Goal: Transaction & Acquisition: Purchase product/service

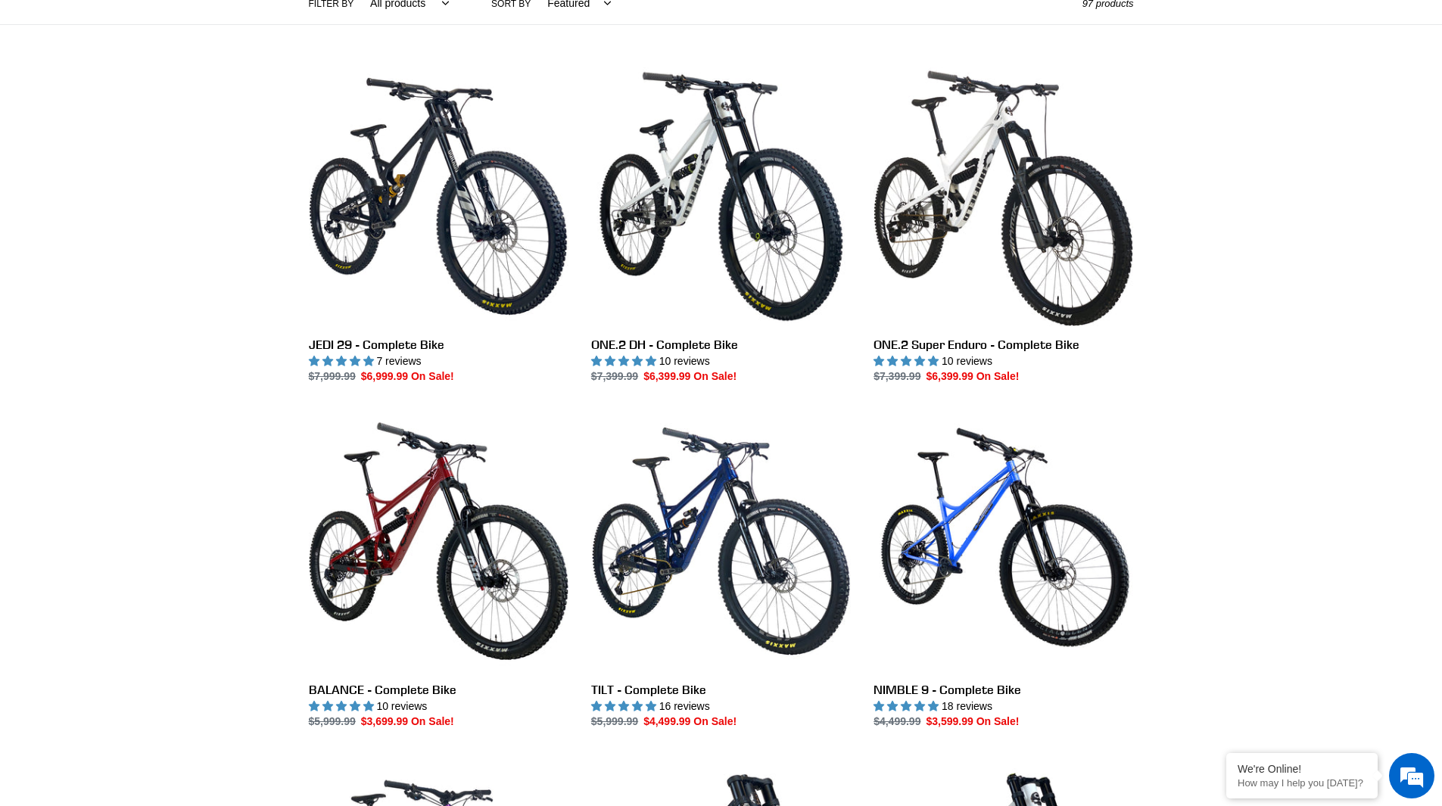
scroll to position [379, 0]
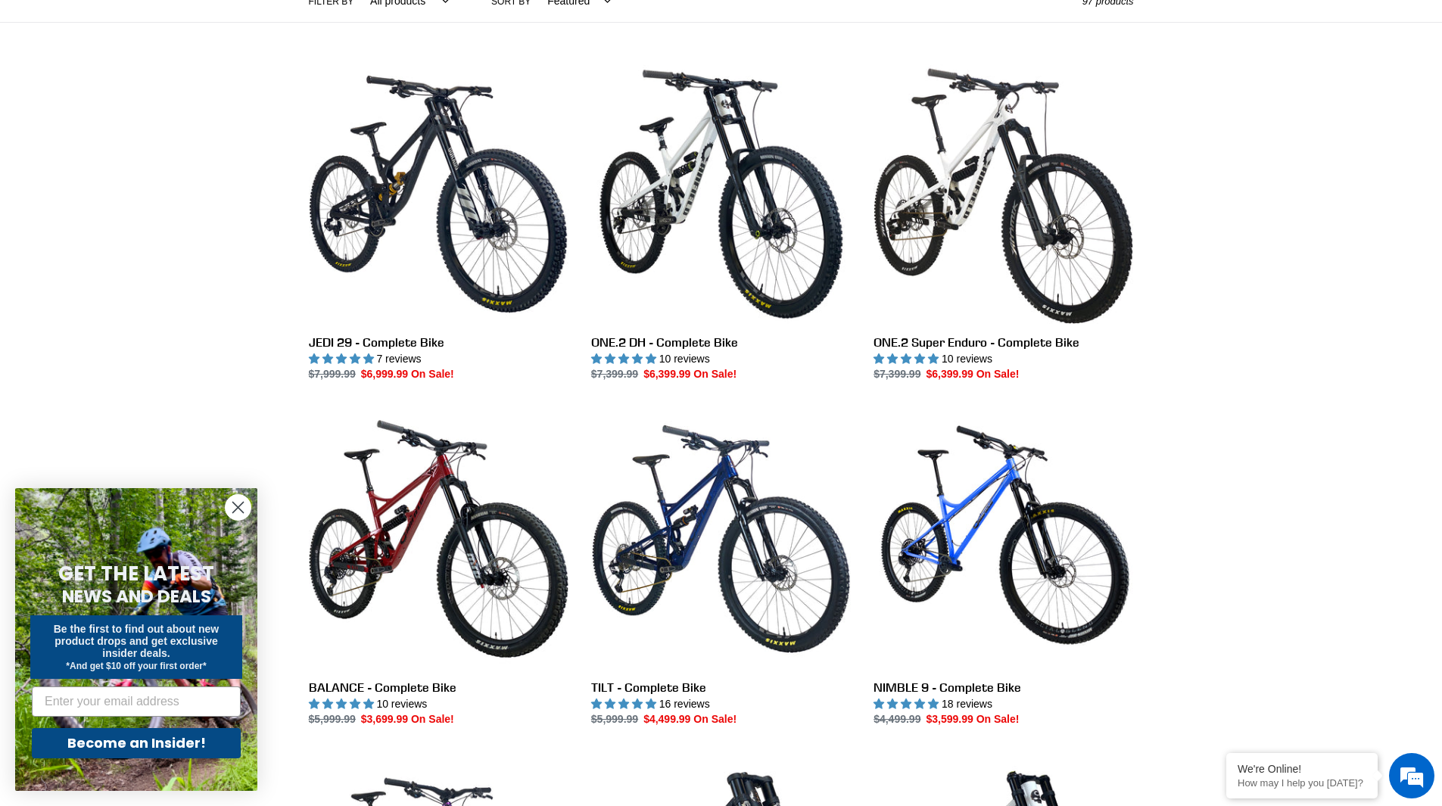
click at [237, 507] on icon "Close dialog" at bounding box center [238, 508] width 11 height 11
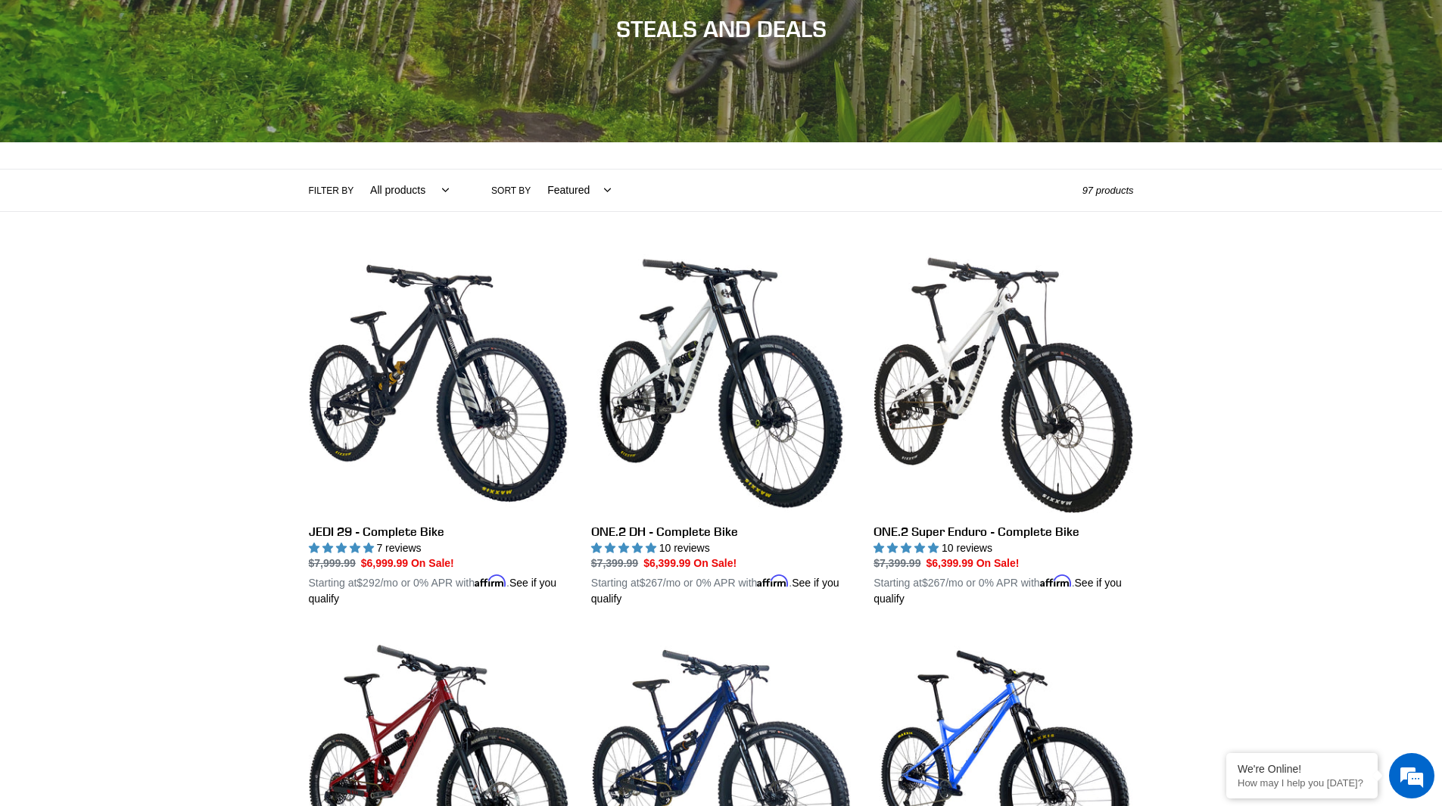
scroll to position [0, 0]
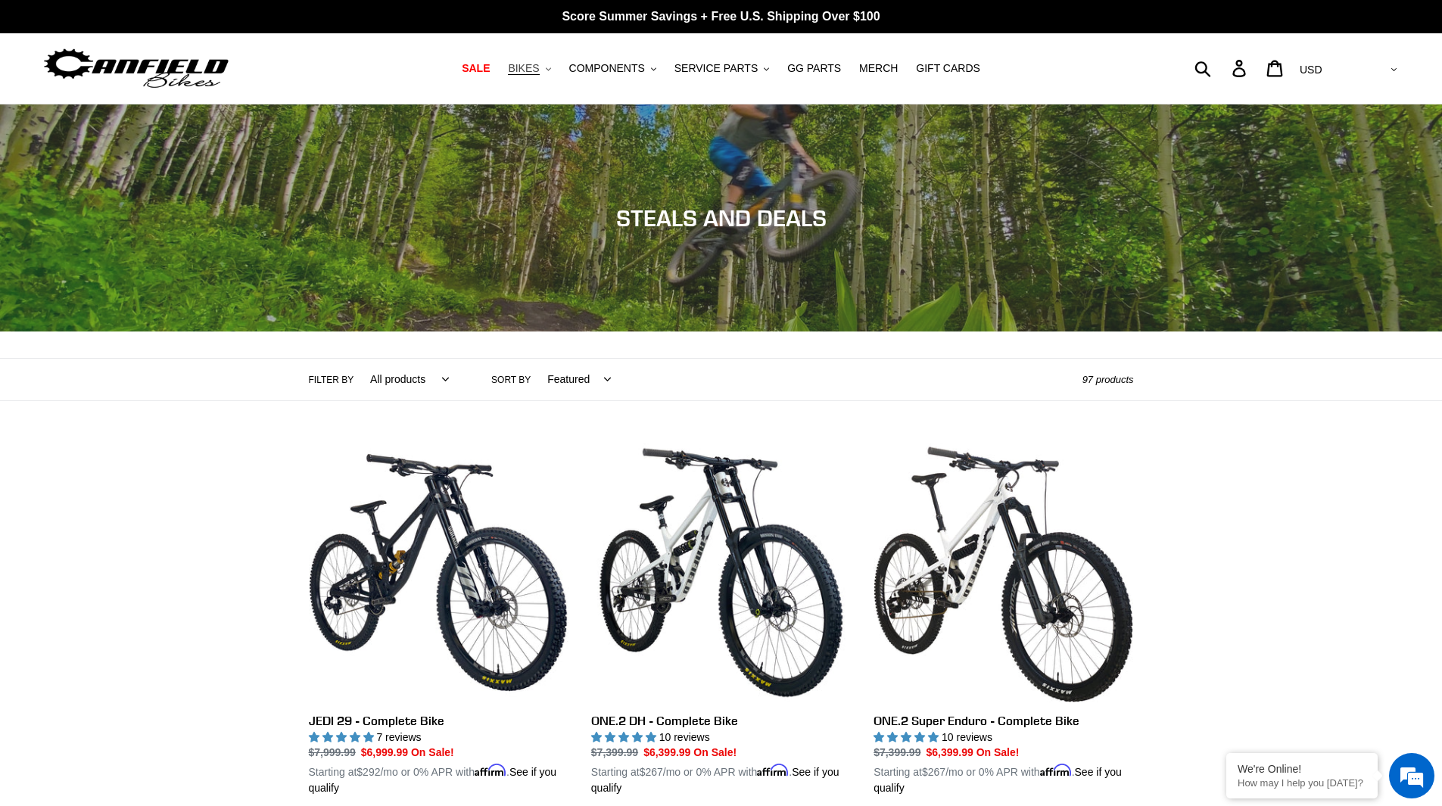
click at [539, 71] on span "BIKES" at bounding box center [523, 68] width 31 height 13
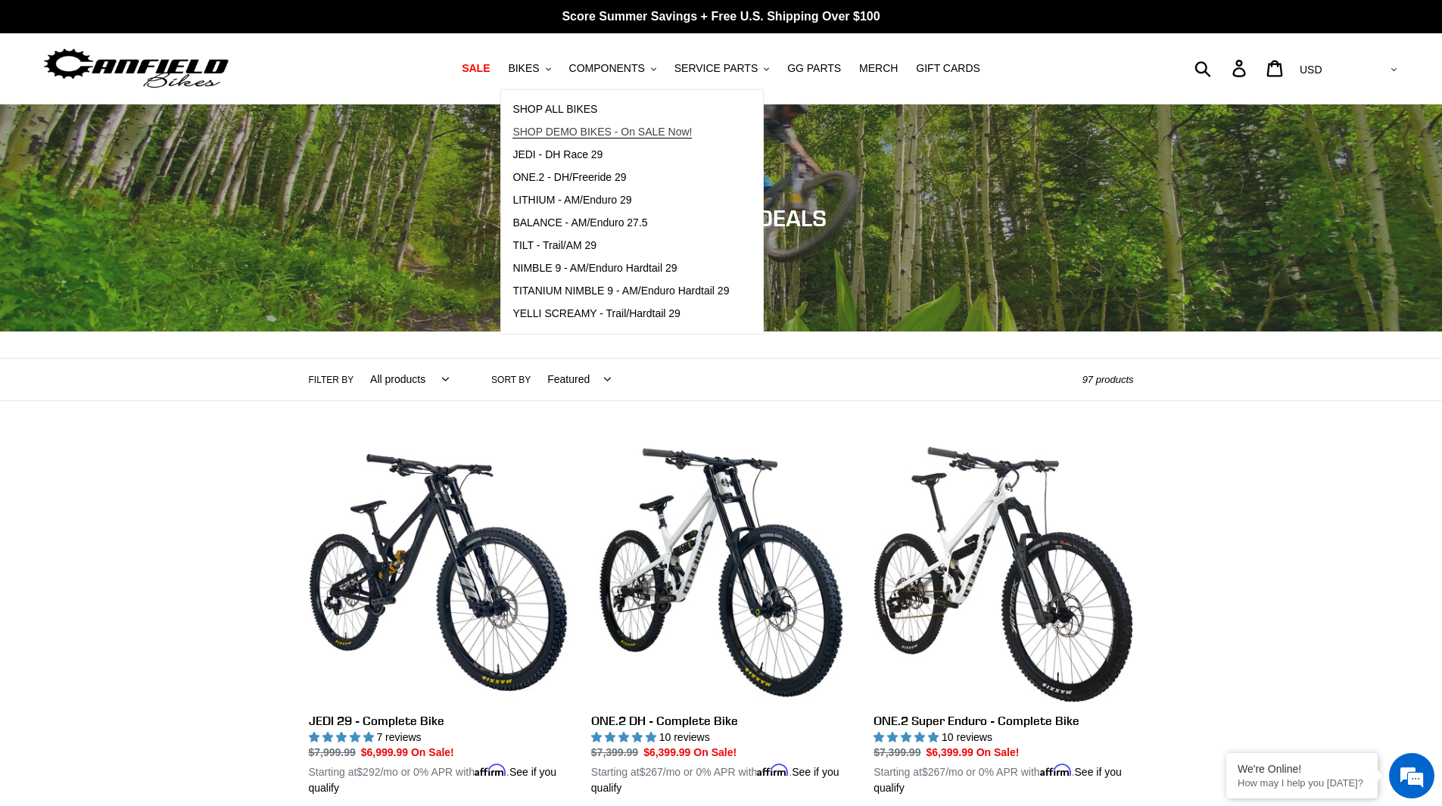
click at [653, 136] on span "SHOP DEMO BIKES - On SALE Now!" at bounding box center [602, 132] width 179 height 13
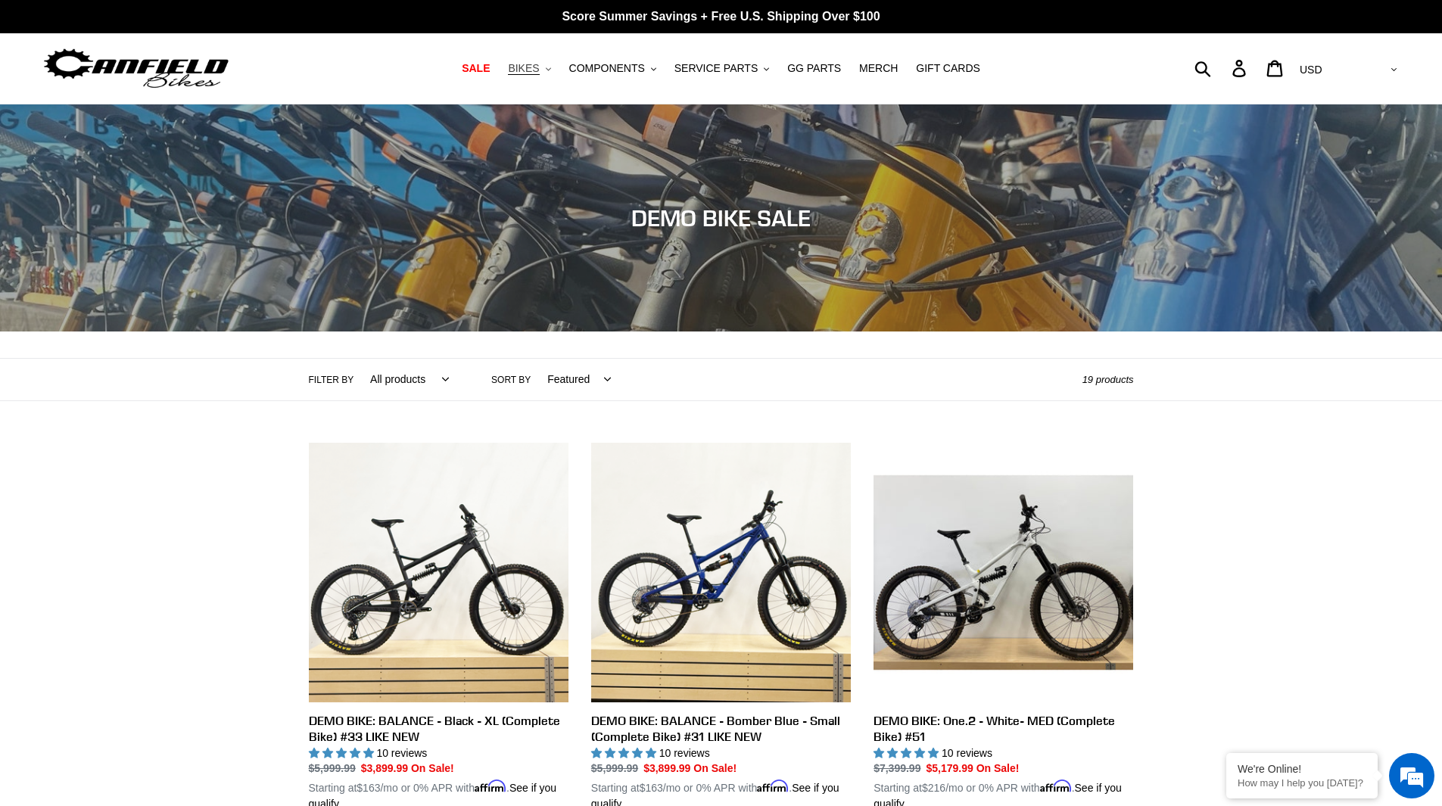
click at [539, 75] on span "BIKES" at bounding box center [523, 68] width 31 height 13
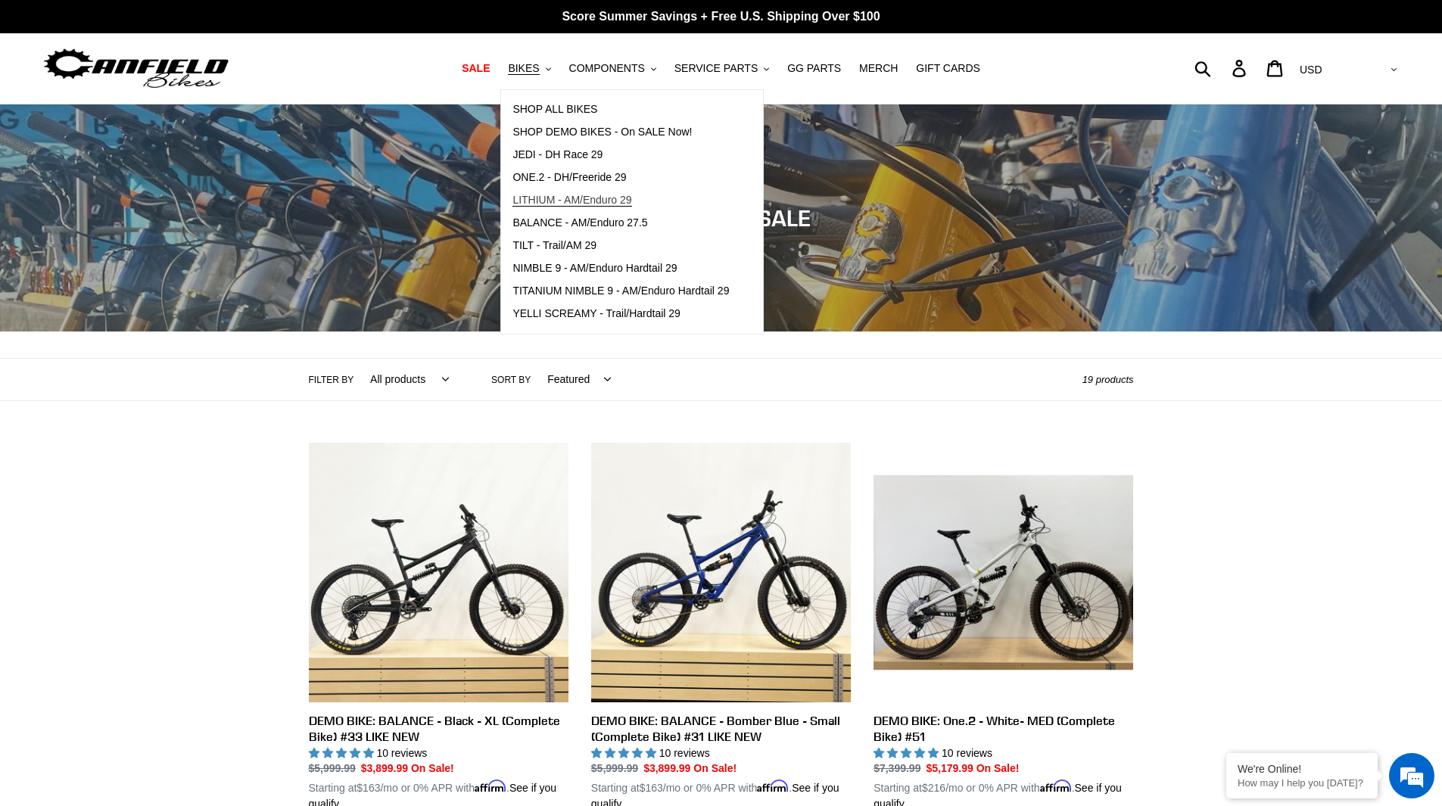
click at [578, 203] on span "LITHIUM - AM/Enduro 29" at bounding box center [572, 200] width 119 height 13
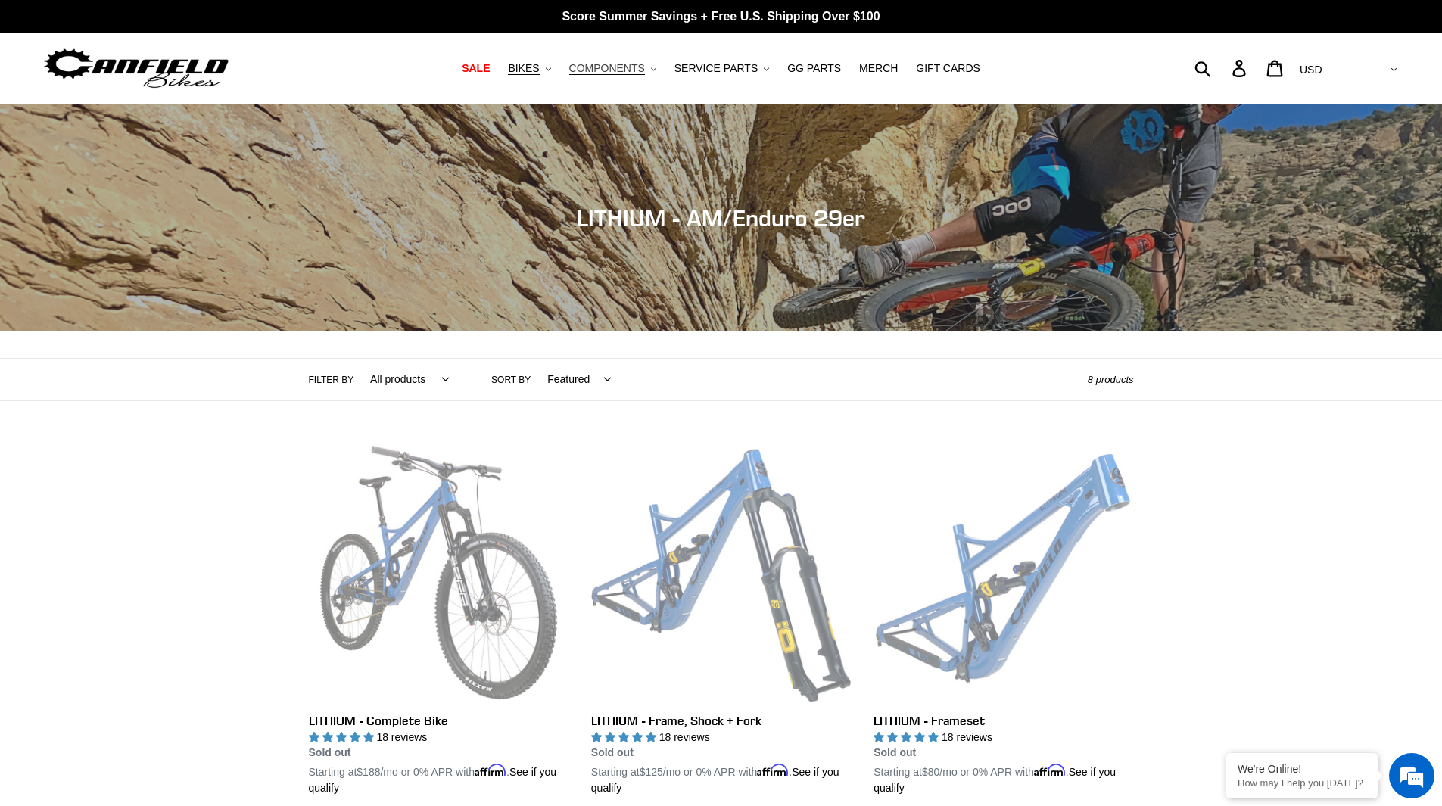
click at [618, 74] on span "COMPONENTS" at bounding box center [607, 68] width 76 height 13
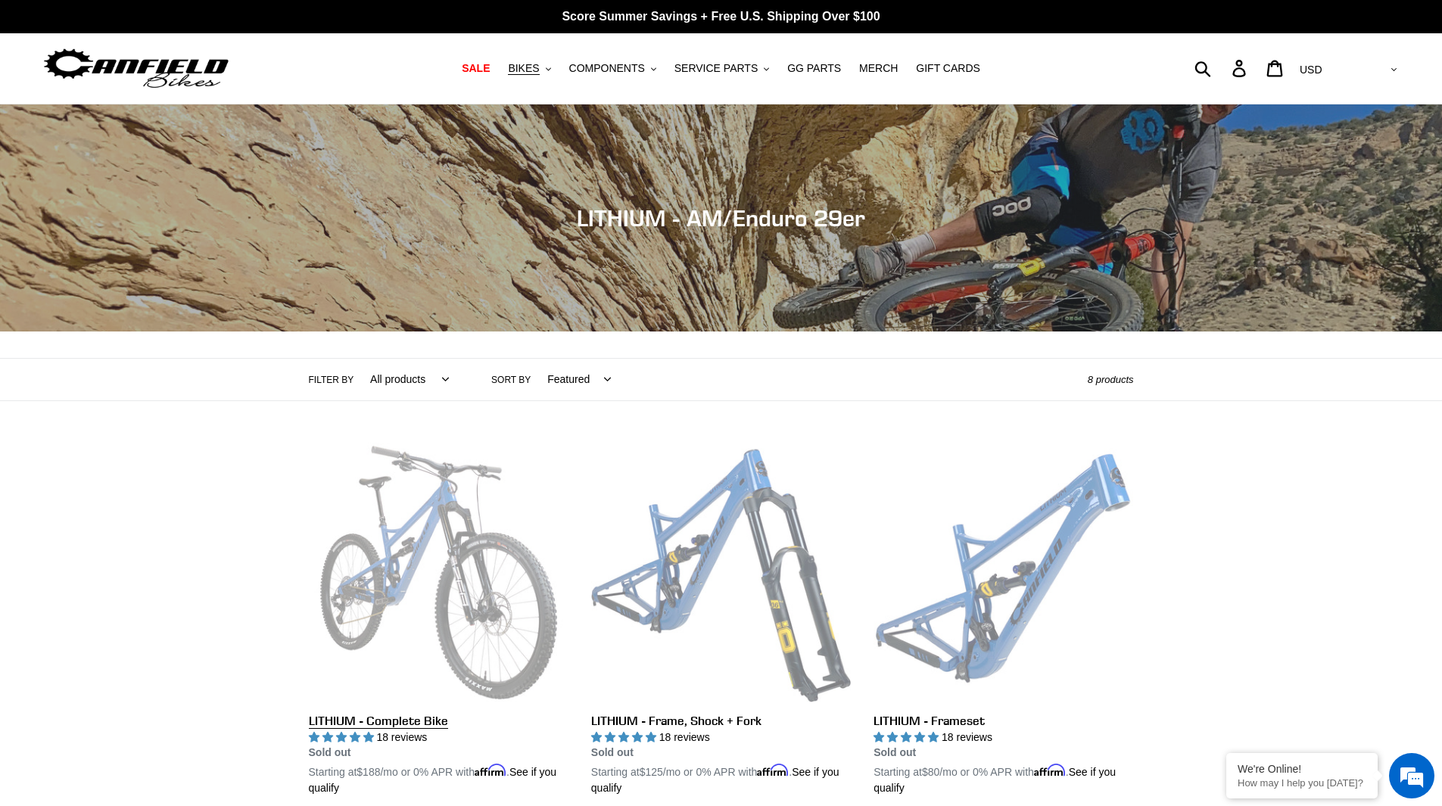
click at [391, 629] on link "LITHIUM - Complete Bike" at bounding box center [439, 620] width 260 height 354
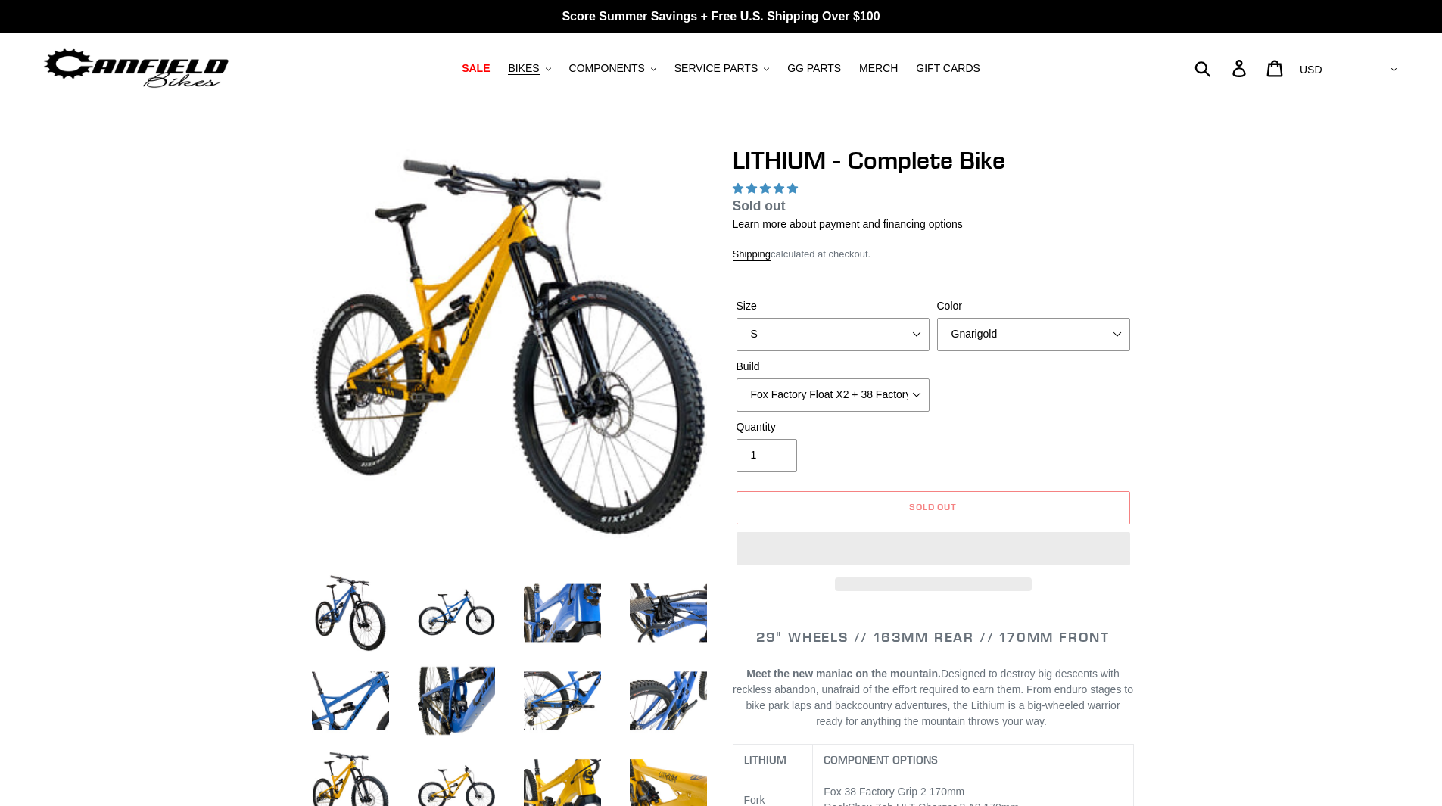
select select "highest-rating"
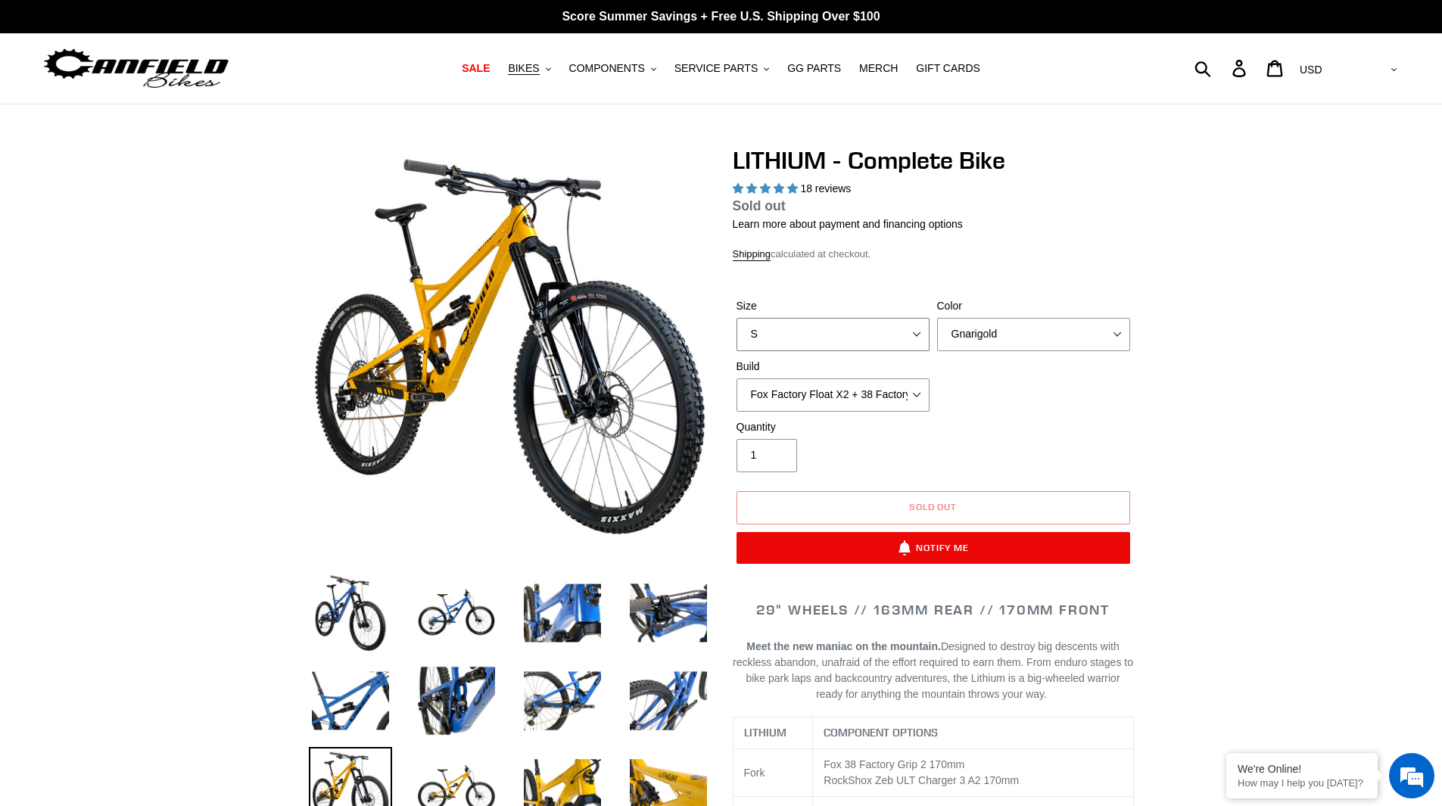
click at [880, 333] on select "S M L XL" at bounding box center [833, 334] width 193 height 33
select select "L"
click at [737, 335] on select "S M L XL" at bounding box center [833, 334] width 193 height 33
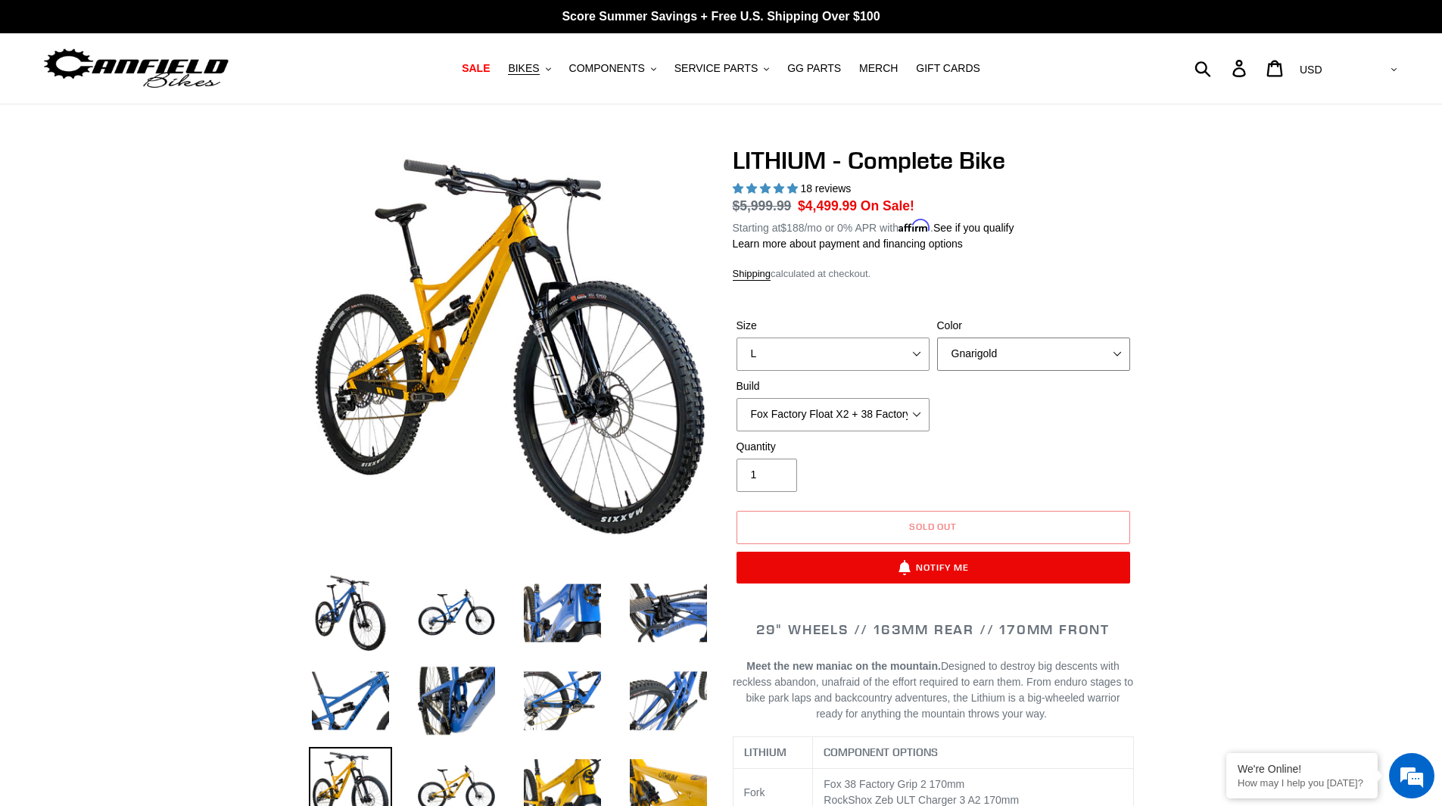
click at [1016, 360] on select "Gnarigold Blue Velvet Stealth Black" at bounding box center [1033, 354] width 193 height 33
click at [865, 410] on select "Fox Factory Float X2 + 38 Factory Grip 2 170 + SRAM GX Fox Factory Float X2 + 3…" at bounding box center [833, 414] width 193 height 33
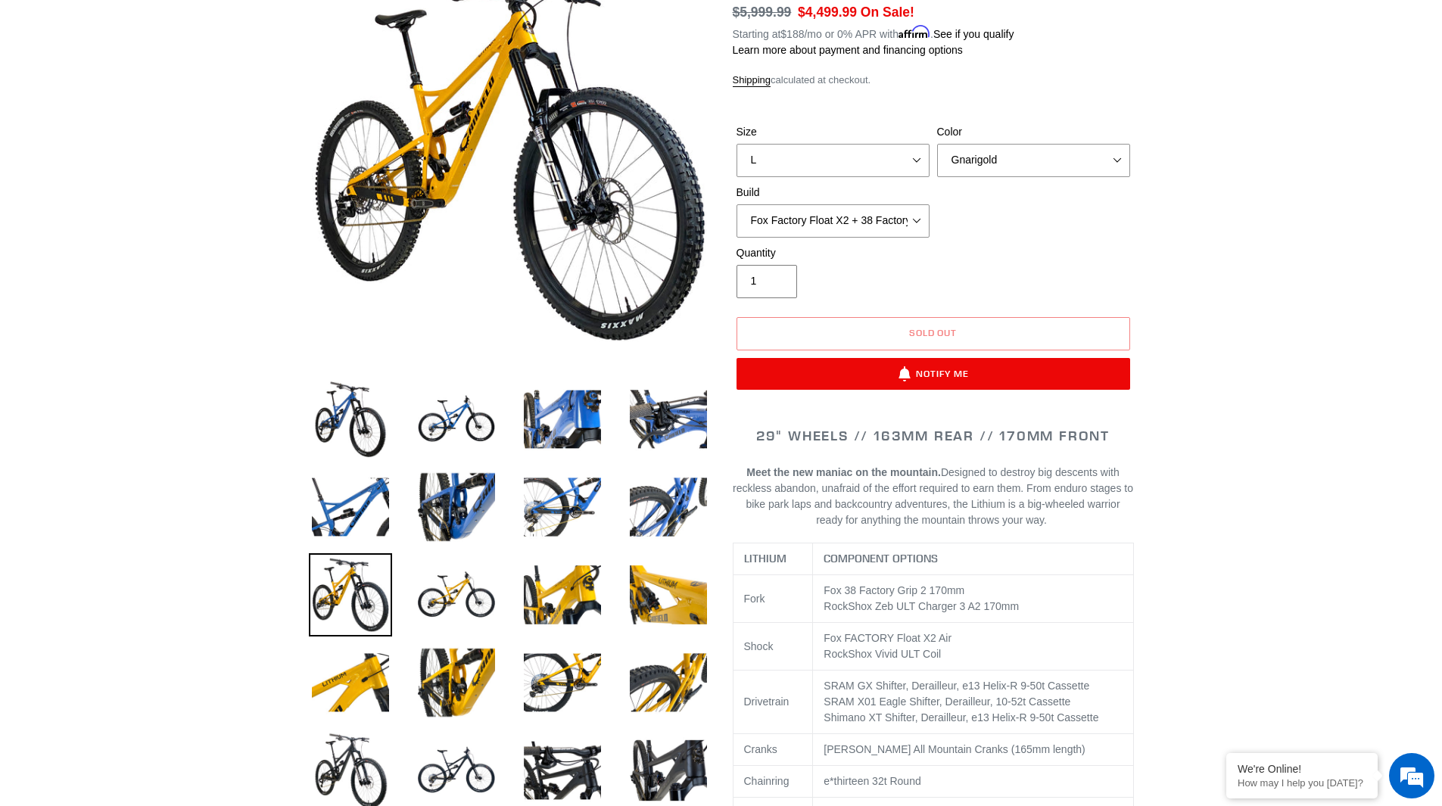
scroll to position [76, 0]
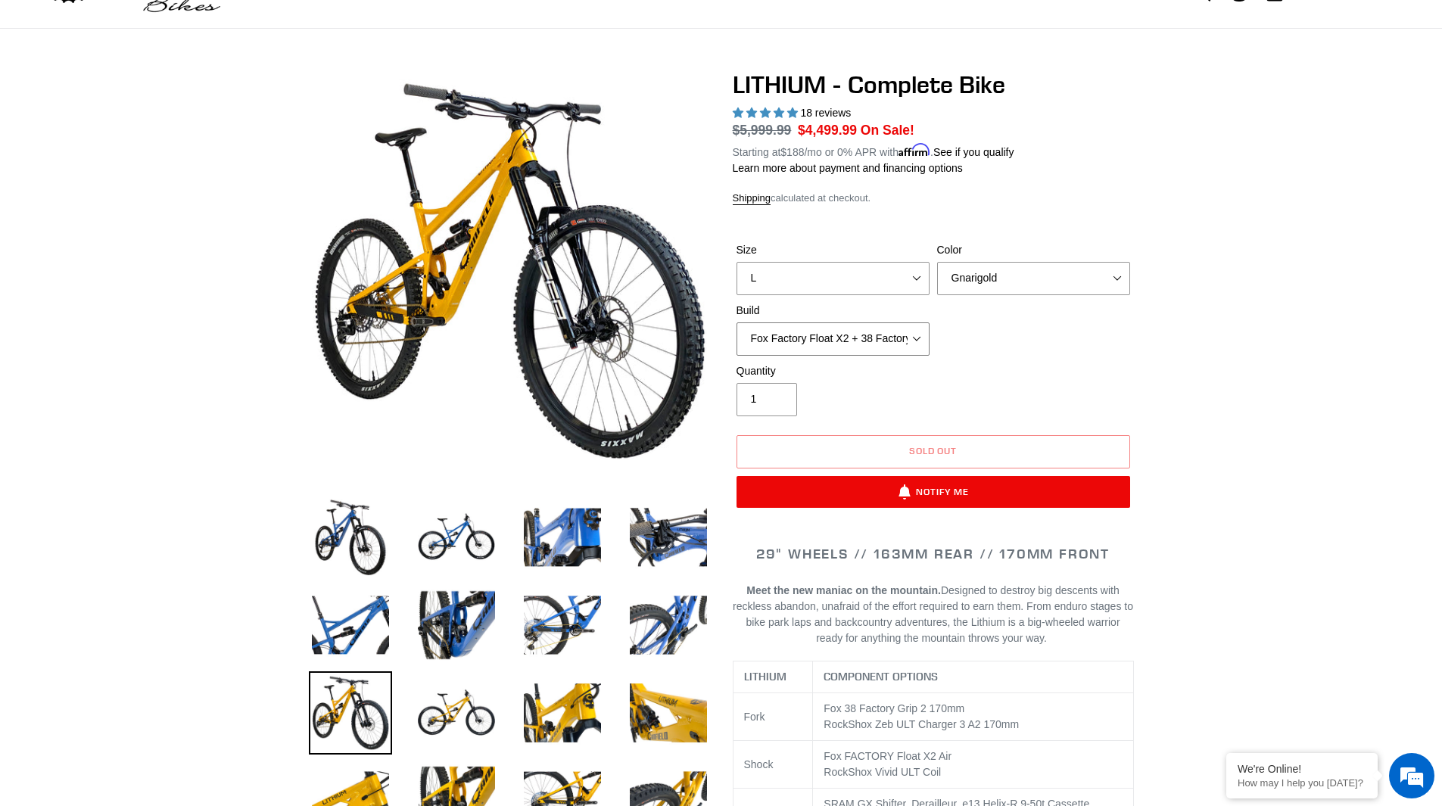
click at [865, 350] on select "Fox Factory Float X2 + 38 Factory Grip 2 170 + SRAM GX Fox Factory Float X2 + 3…" at bounding box center [833, 338] width 193 height 33
click at [886, 344] on select "Fox Factory Float X2 + 38 Factory Grip 2 170 + SRAM GX Fox Factory Float X2 + 3…" at bounding box center [833, 338] width 193 height 33
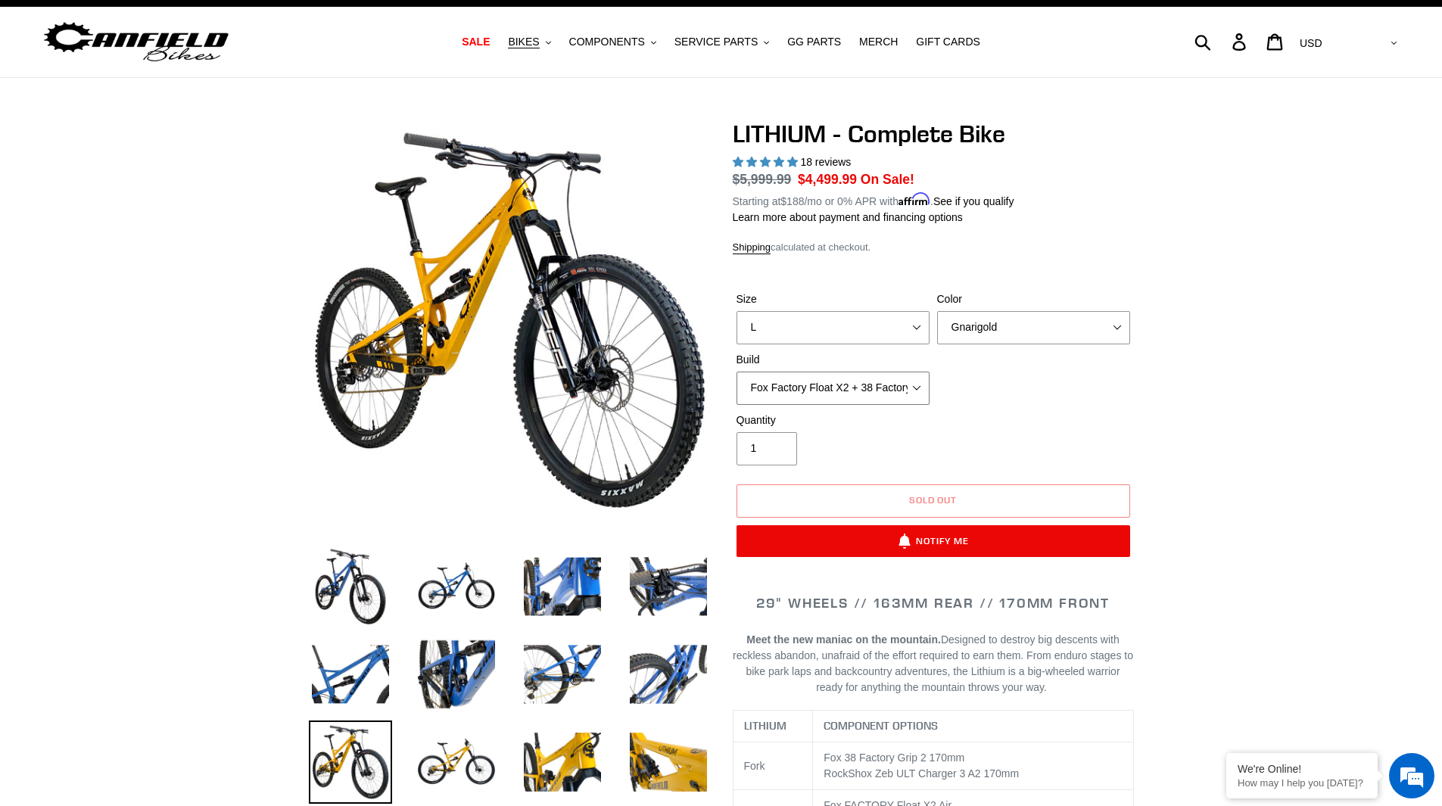
scroll to position [0, 0]
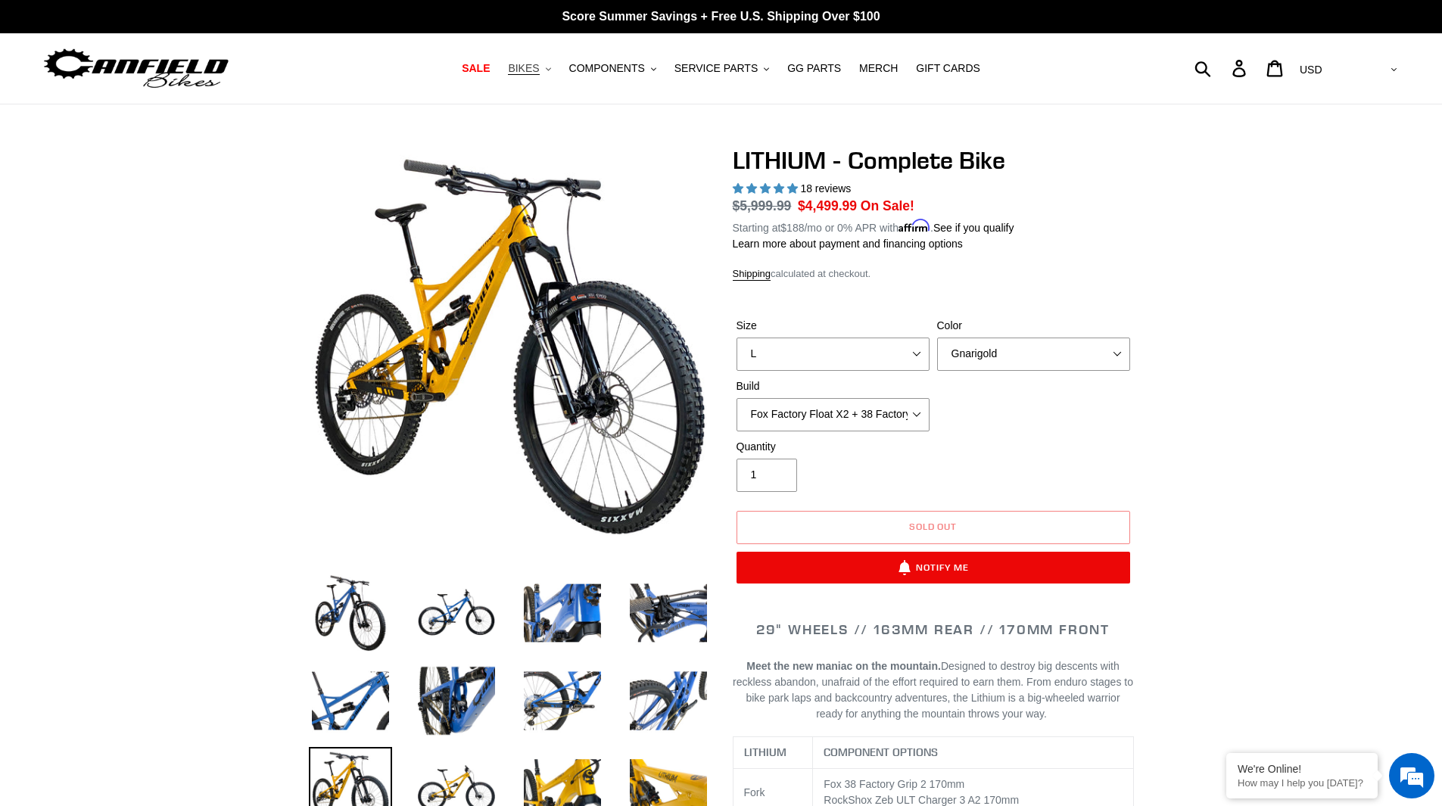
click at [557, 65] on button "BIKES .cls-1{fill:#231f20}" at bounding box center [529, 68] width 58 height 20
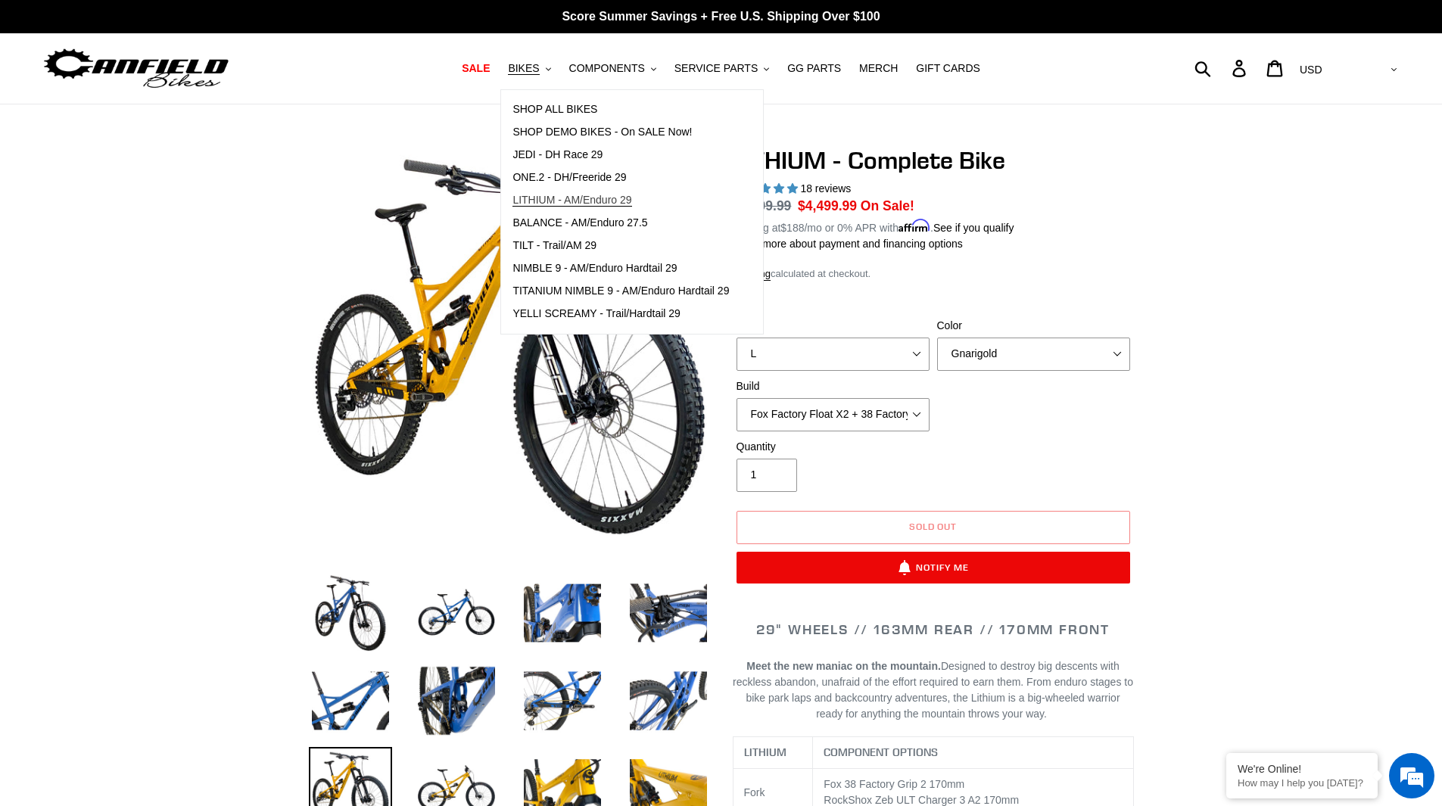
click at [590, 201] on span "LITHIUM - AM/Enduro 29" at bounding box center [572, 200] width 119 height 13
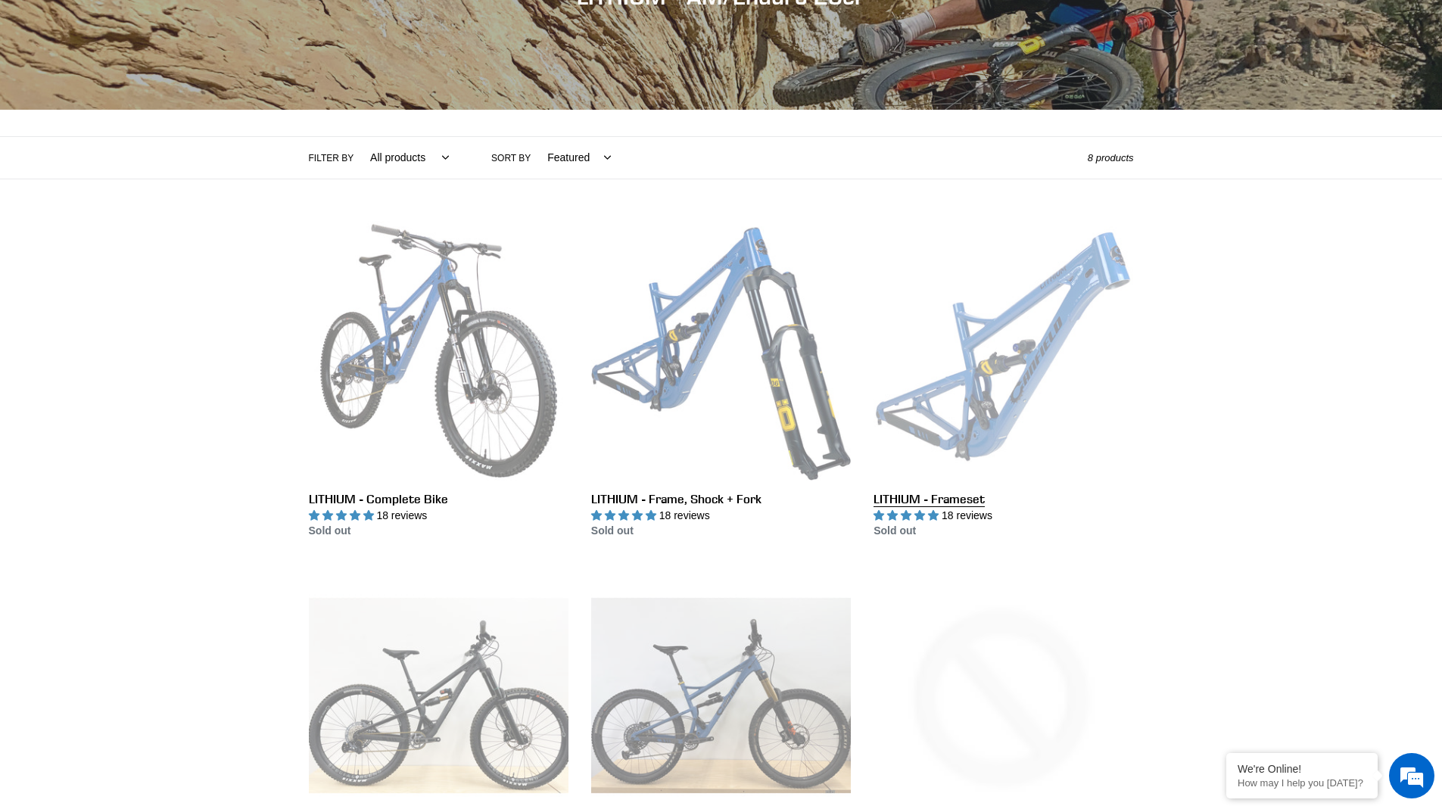
scroll to position [227, 0]
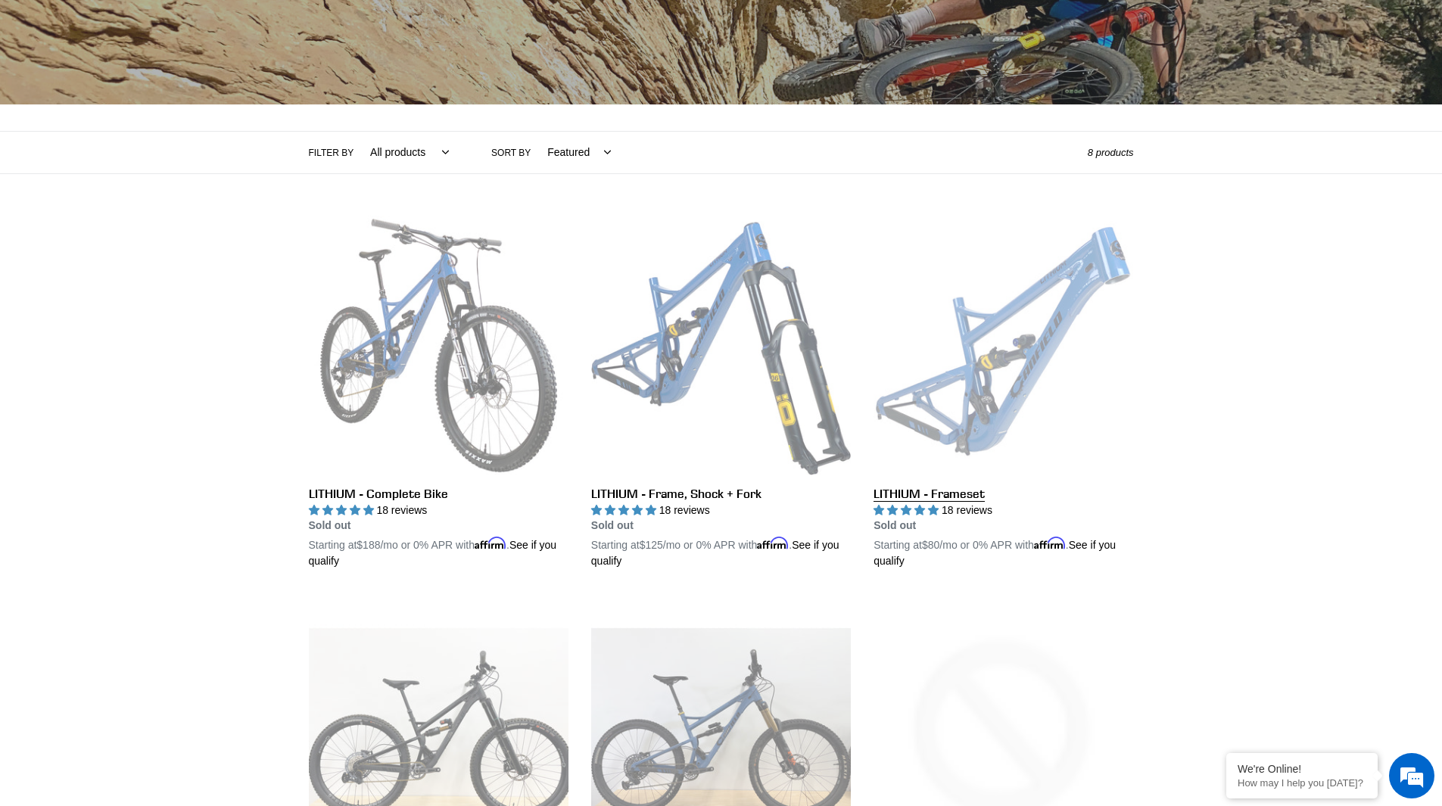
click at [1009, 371] on link "LITHIUM - Frameset" at bounding box center [1004, 393] width 260 height 354
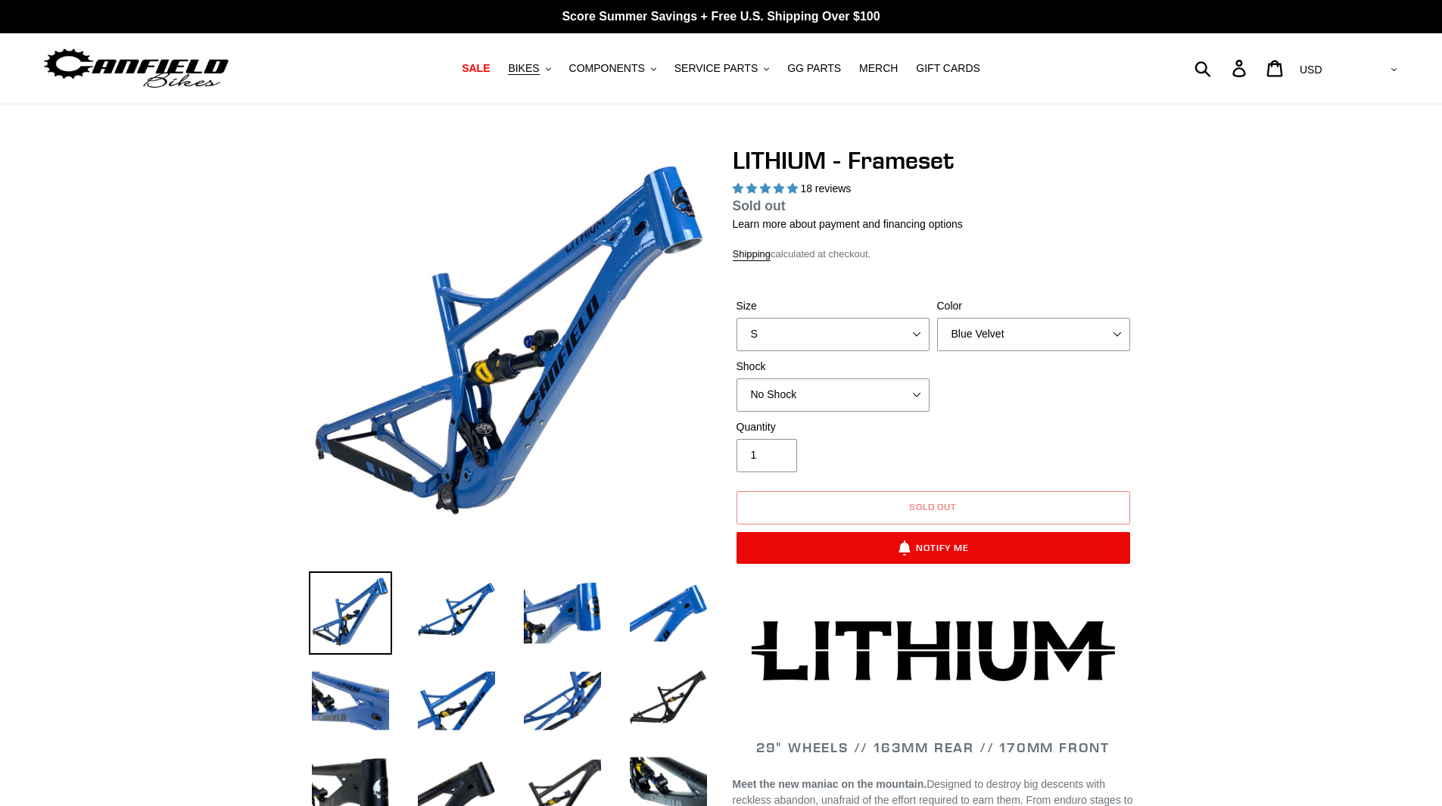
select select "highest-rating"
click at [894, 332] on select "S M L XL" at bounding box center [833, 334] width 193 height 33
select select "L"
click at [737, 335] on select "S M L XL" at bounding box center [833, 334] width 193 height 33
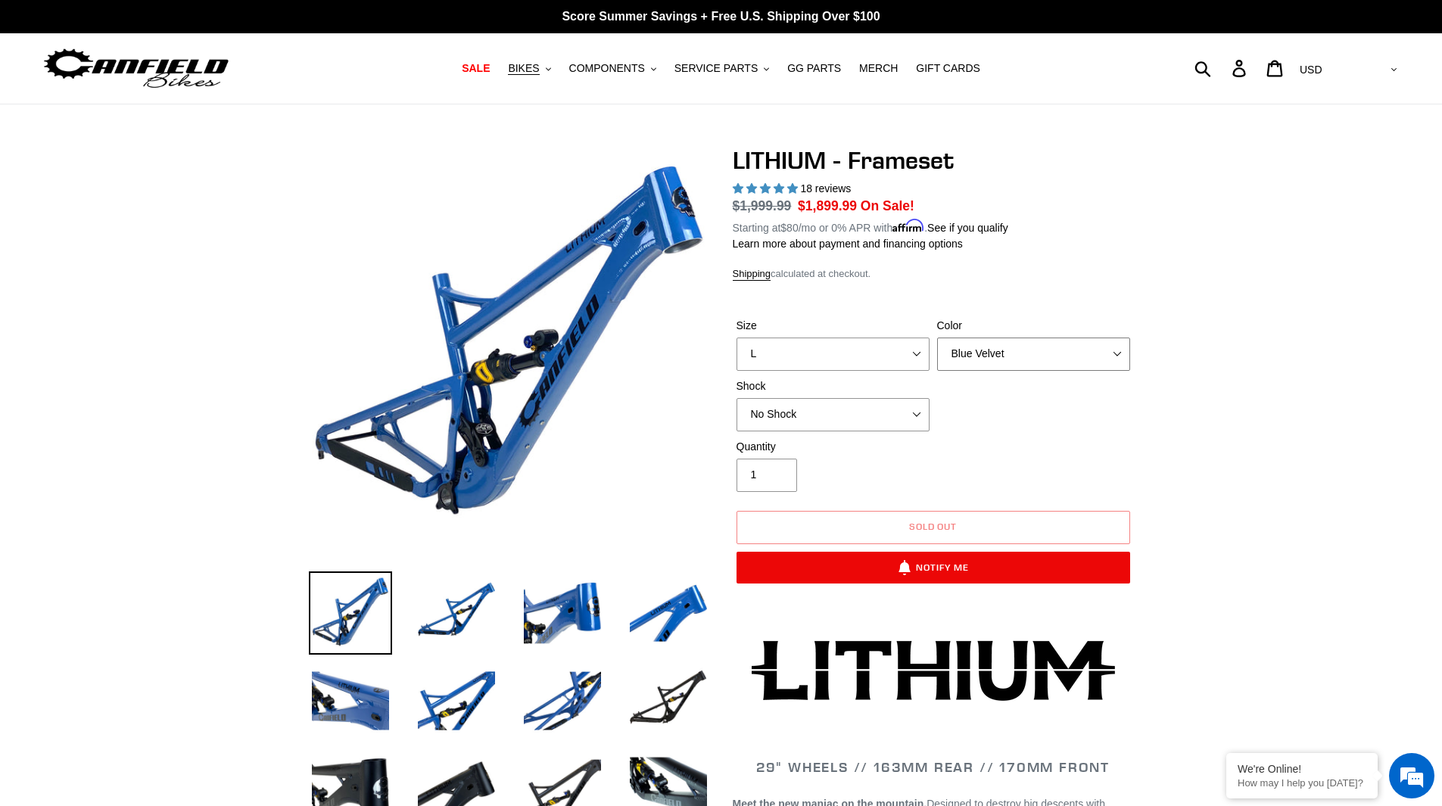
click at [1023, 357] on select "Blue Velvet Stealth Black" at bounding box center [1033, 354] width 193 height 33
select select "Stealth Black"
click at [937, 338] on select "Blue Velvet Stealth Black" at bounding box center [1033, 354] width 193 height 33
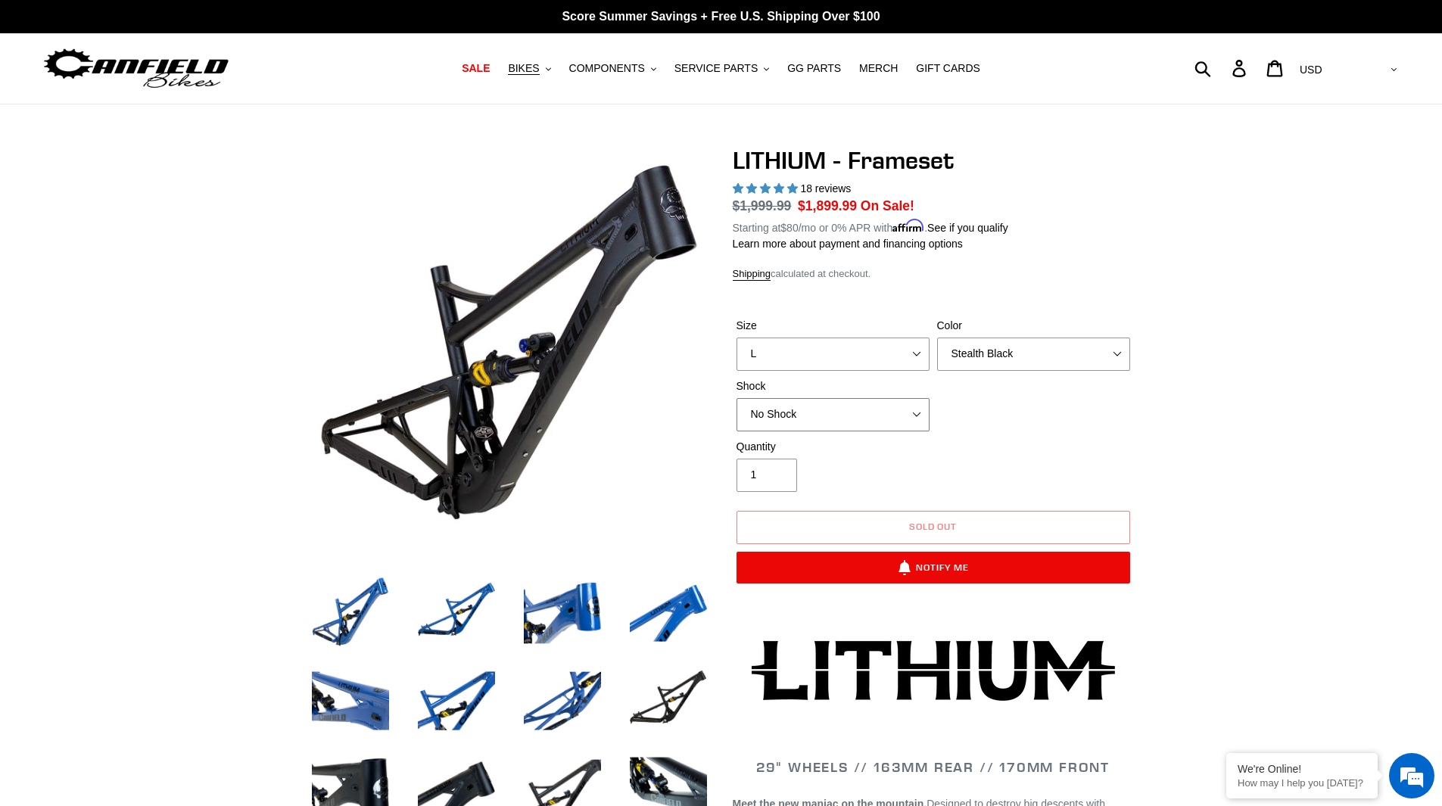
click at [857, 415] on select "No Shock Öhlins TTX2 Air Cane Creek DB Kitsuma Air Fox FLOAT X2 Factory Cane Cr…" at bounding box center [833, 414] width 193 height 33
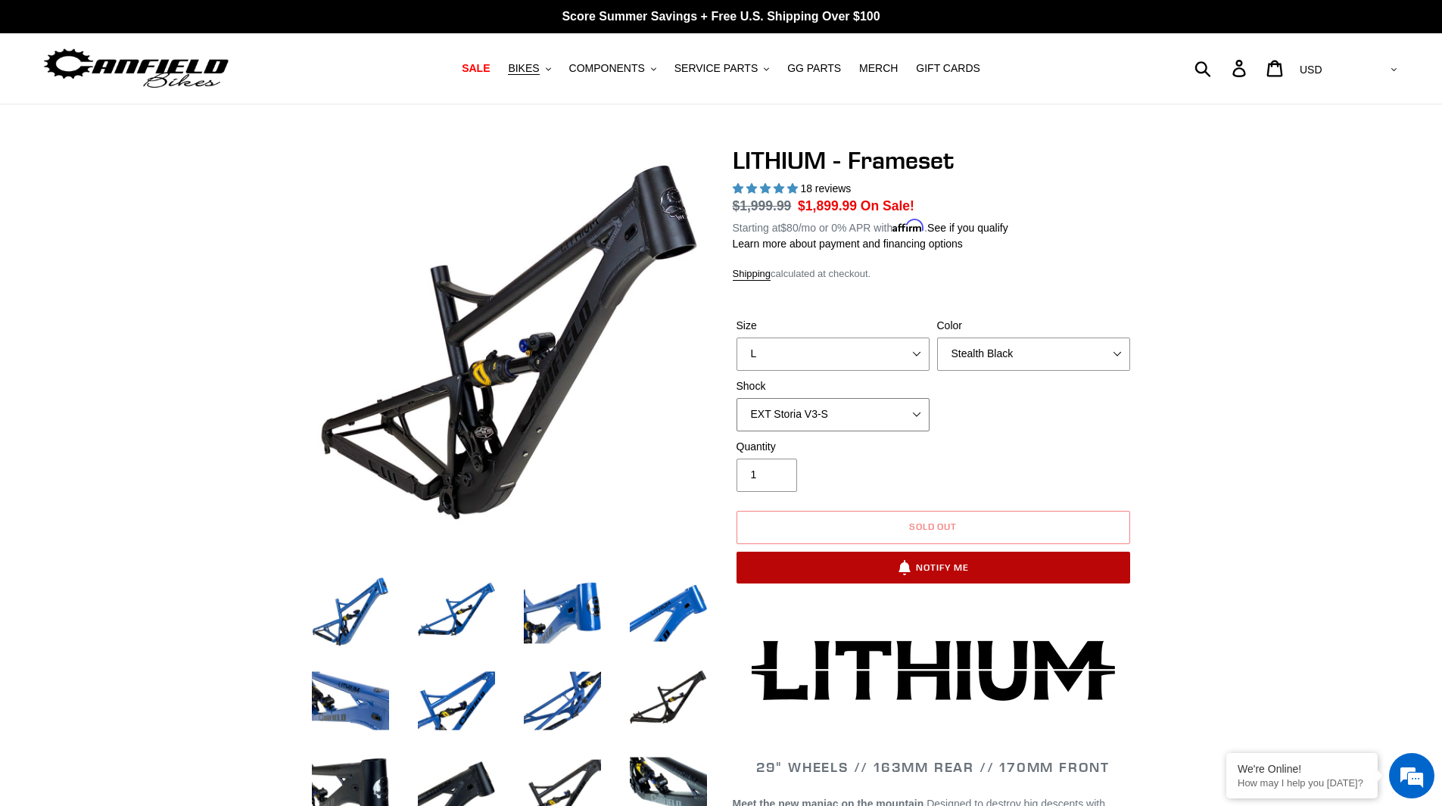
click at [737, 398] on select "No Shock Öhlins TTX2 Air Cane Creek DB Kitsuma Air Fox FLOAT X2 Factory Cane Cr…" at bounding box center [833, 414] width 193 height 33
click at [801, 410] on select "No Shock Öhlins TTX2 Air Cane Creek DB Kitsuma Air Fox FLOAT X2 Factory Cane Cr…" at bounding box center [833, 414] width 193 height 33
select select "No Shock"
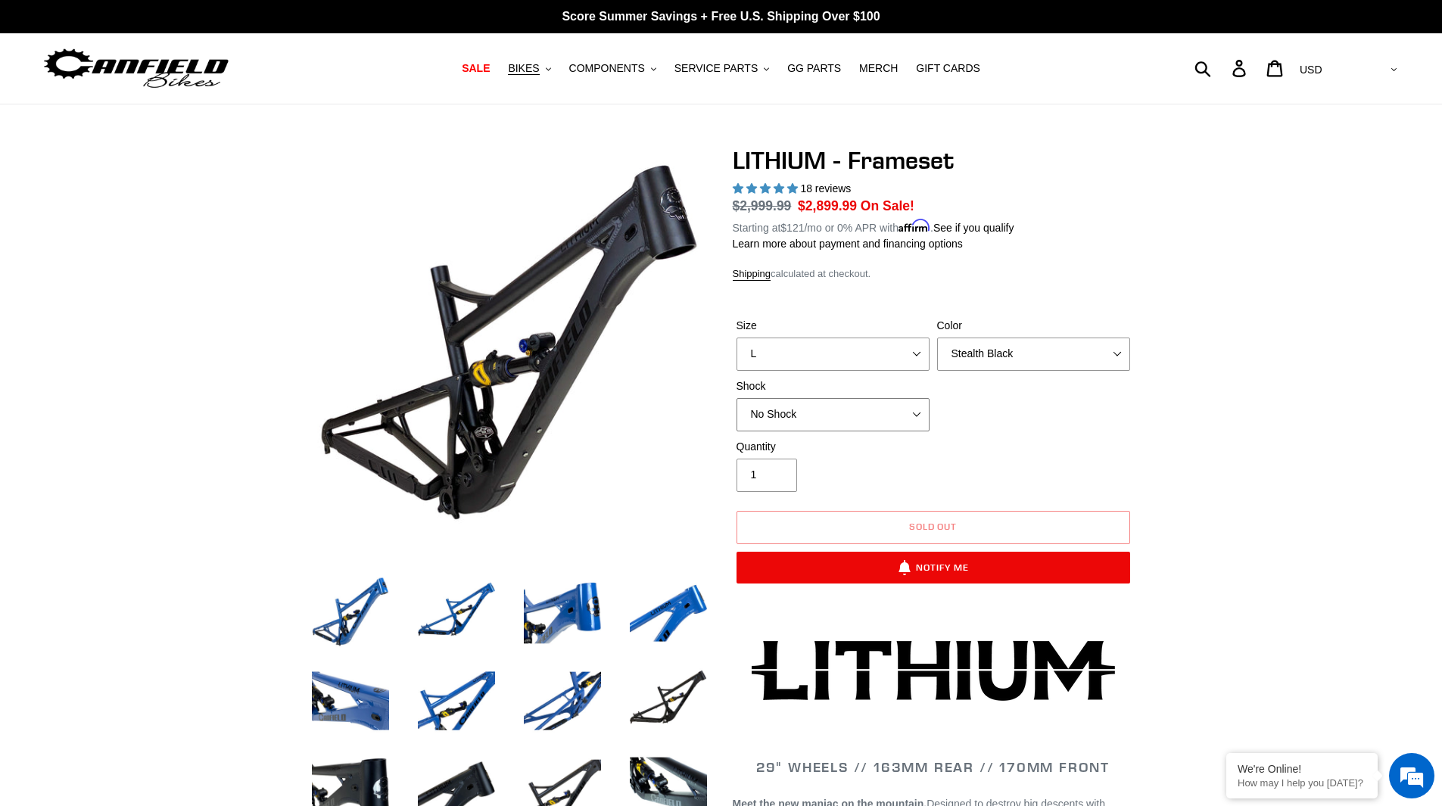
click at [737, 398] on select "No Shock Öhlins TTX2 Air Cane Creek DB Kitsuma Air Fox FLOAT X2 Factory Cane Cr…" at bounding box center [833, 414] width 193 height 33
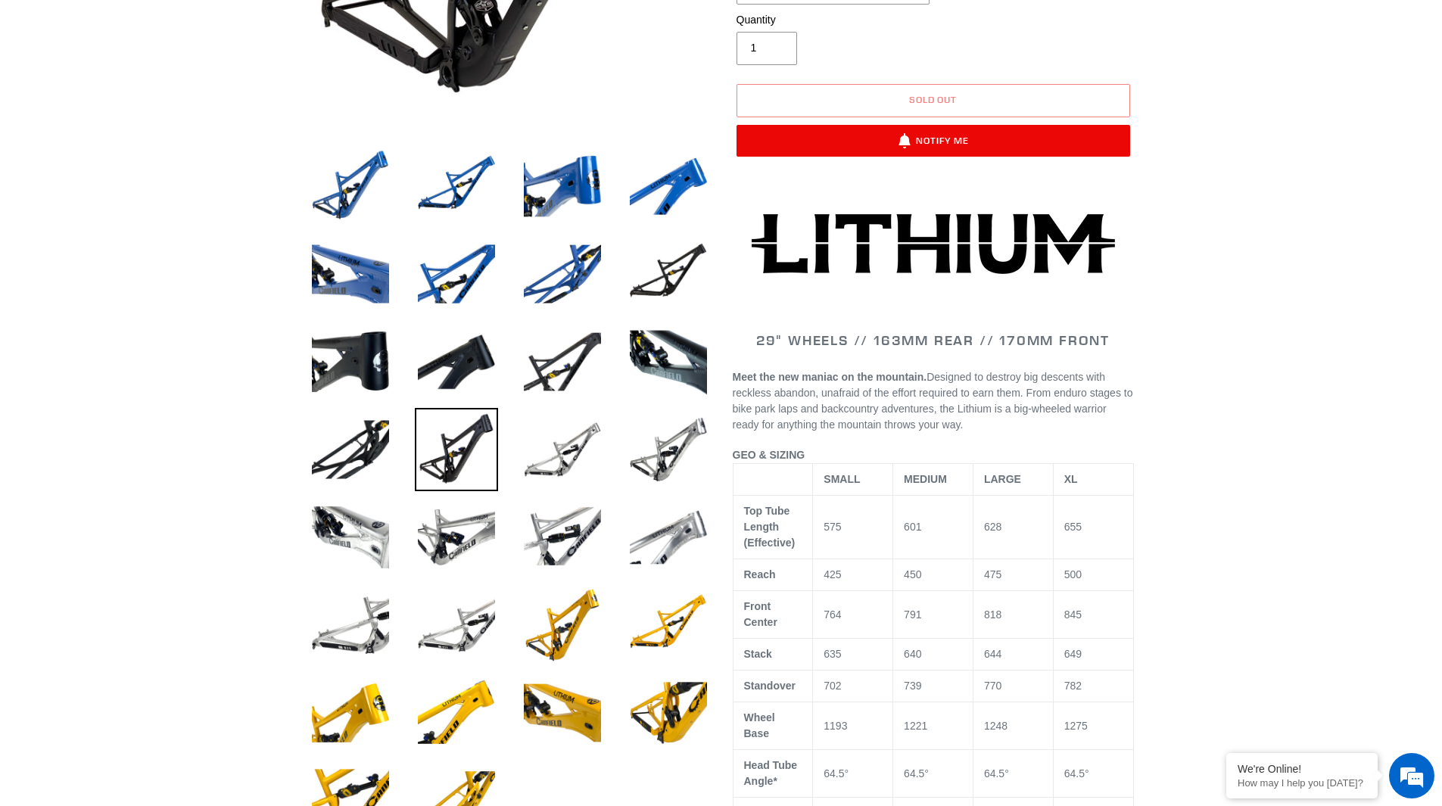
scroll to position [454, 0]
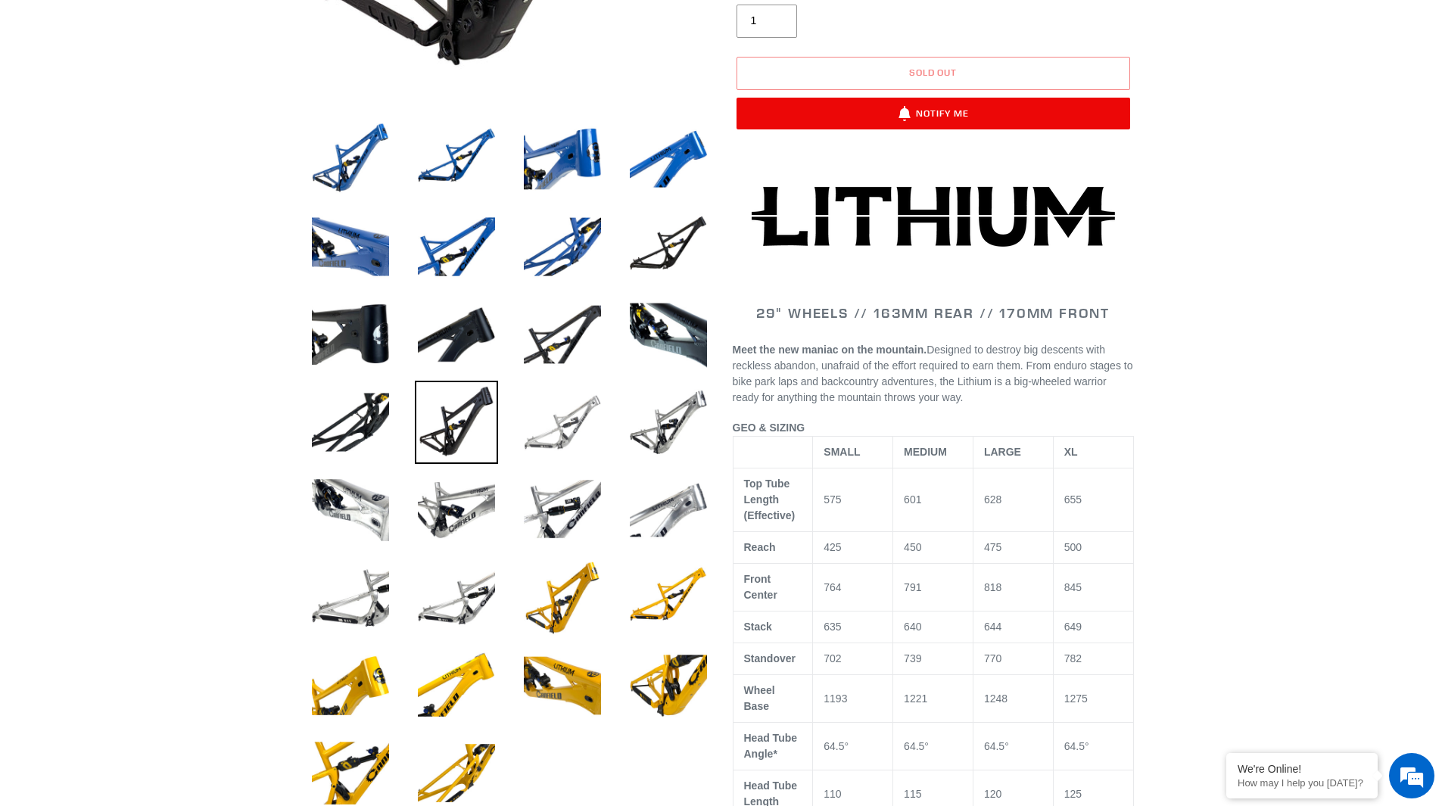
click at [559, 444] on img at bounding box center [562, 422] width 83 height 83
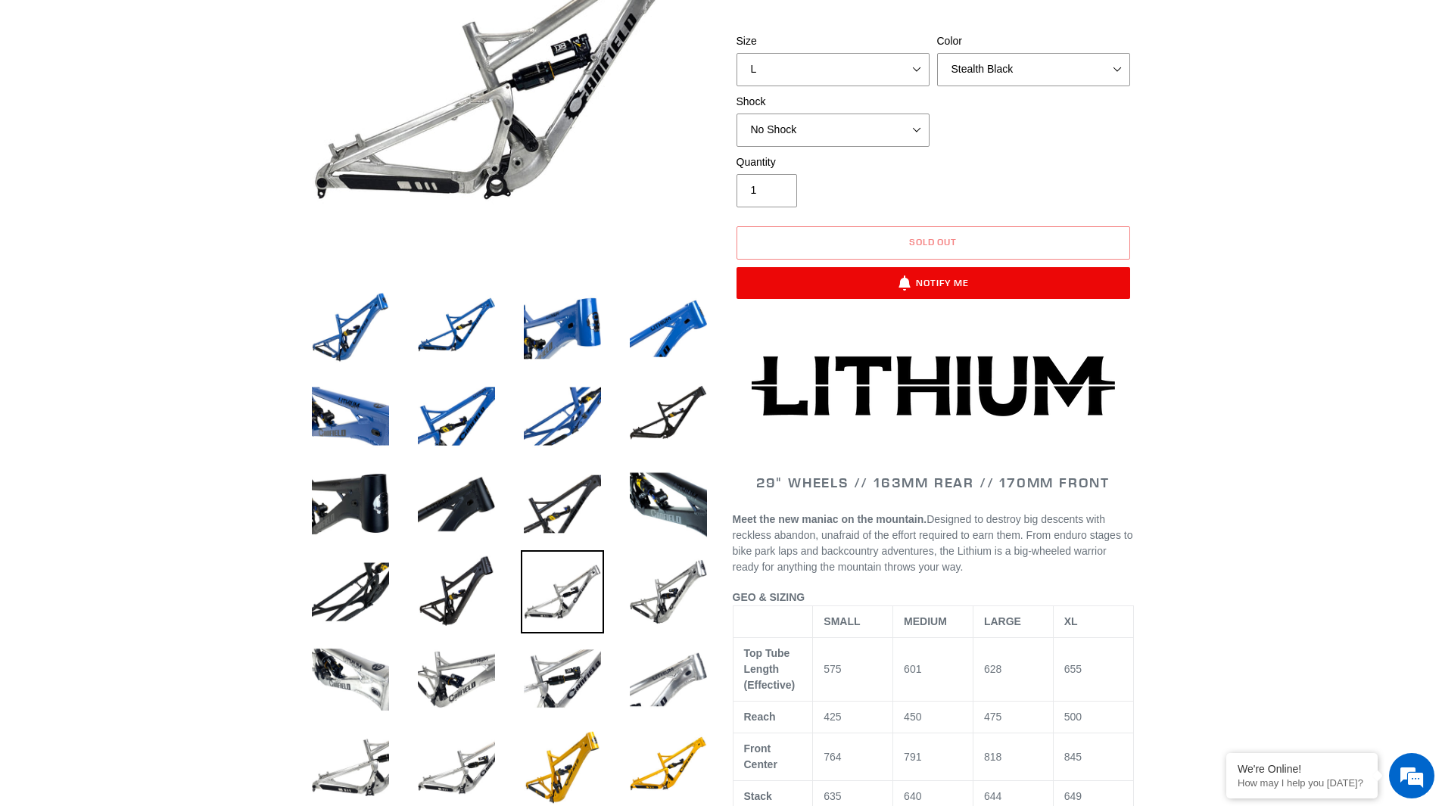
scroll to position [0, 0]
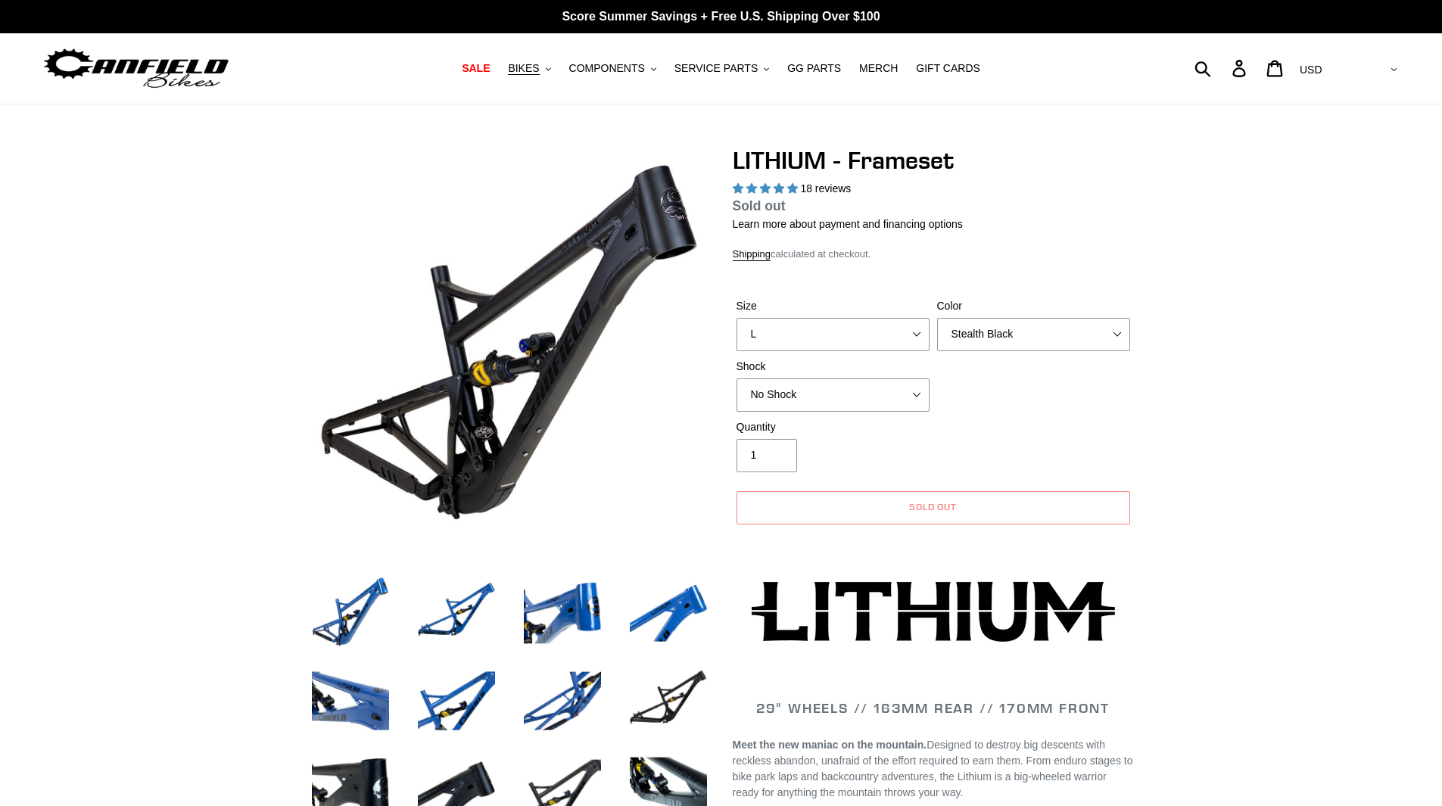
select select "highest-rating"
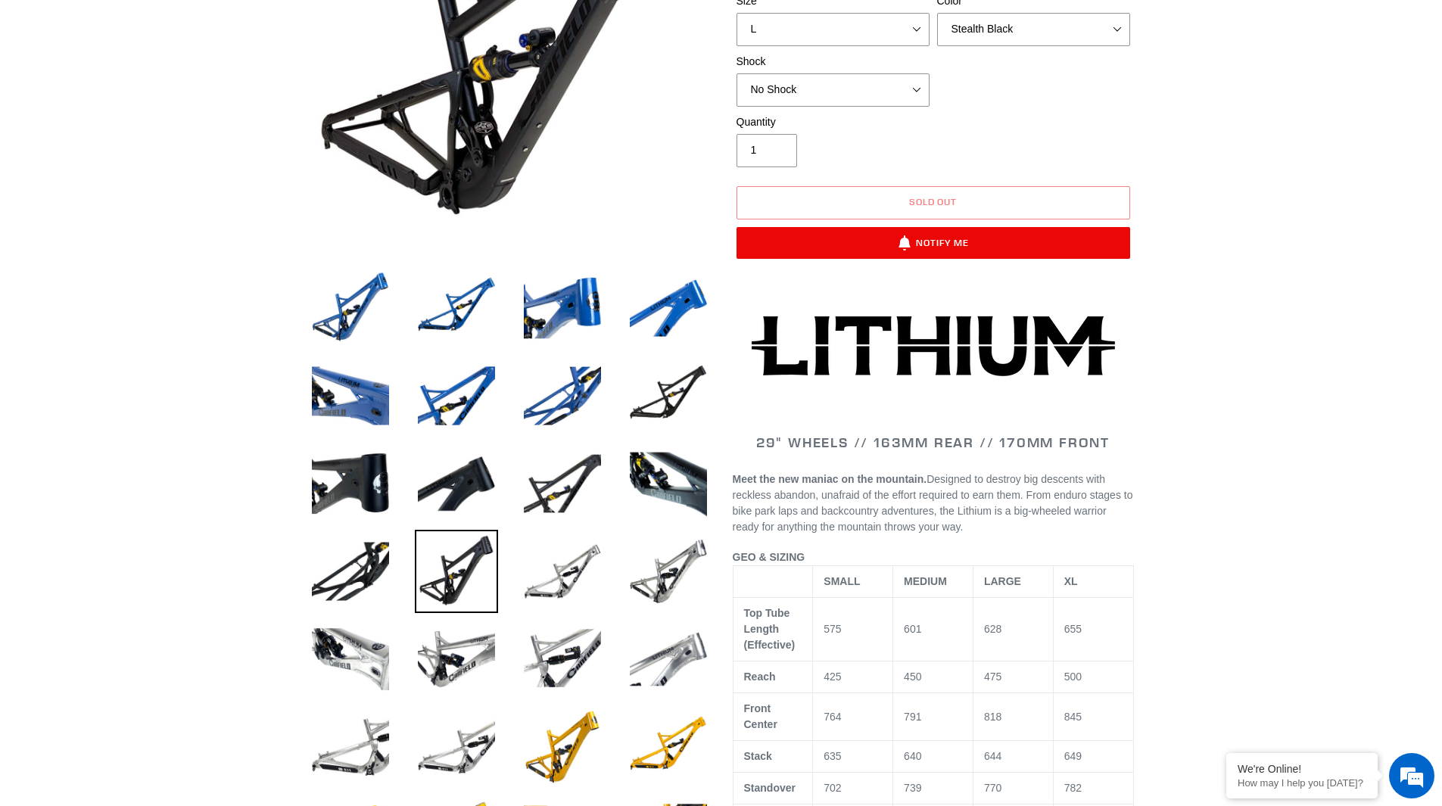
scroll to position [379, 0]
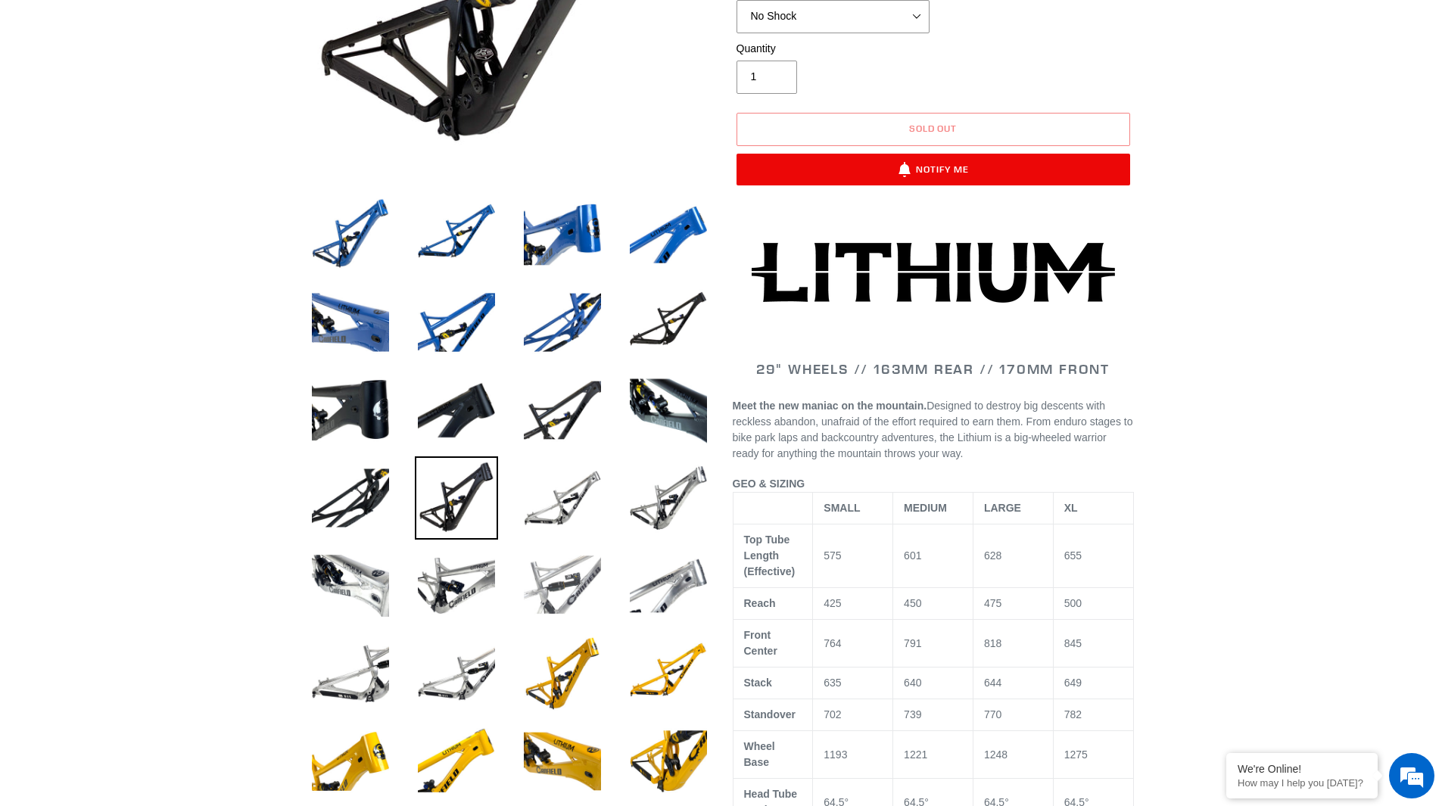
click at [582, 581] on img at bounding box center [562, 585] width 83 height 83
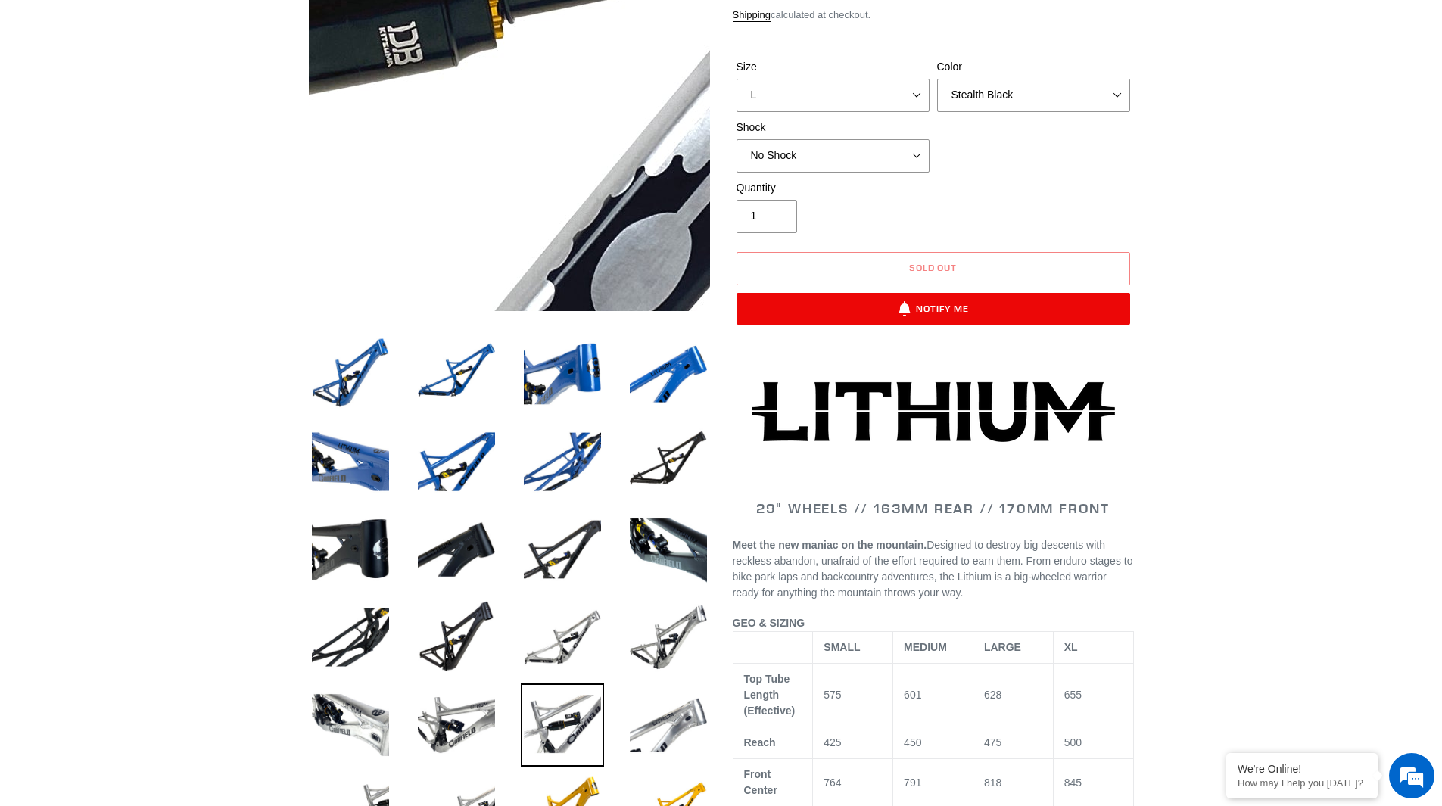
scroll to position [0, 0]
